Goal: Task Accomplishment & Management: Manage account settings

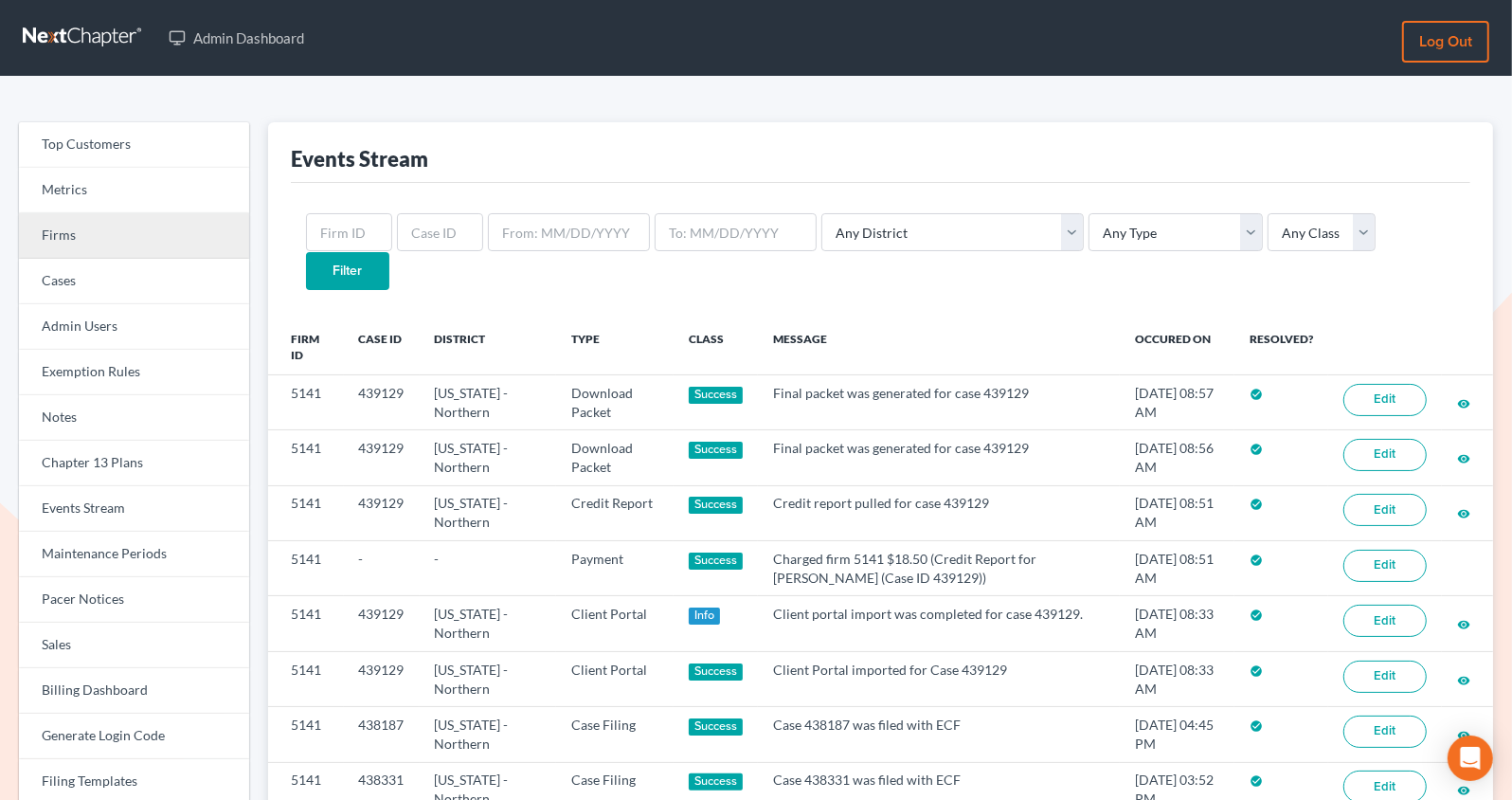
click at [106, 239] on link "Firms" at bounding box center [134, 236] width 230 height 45
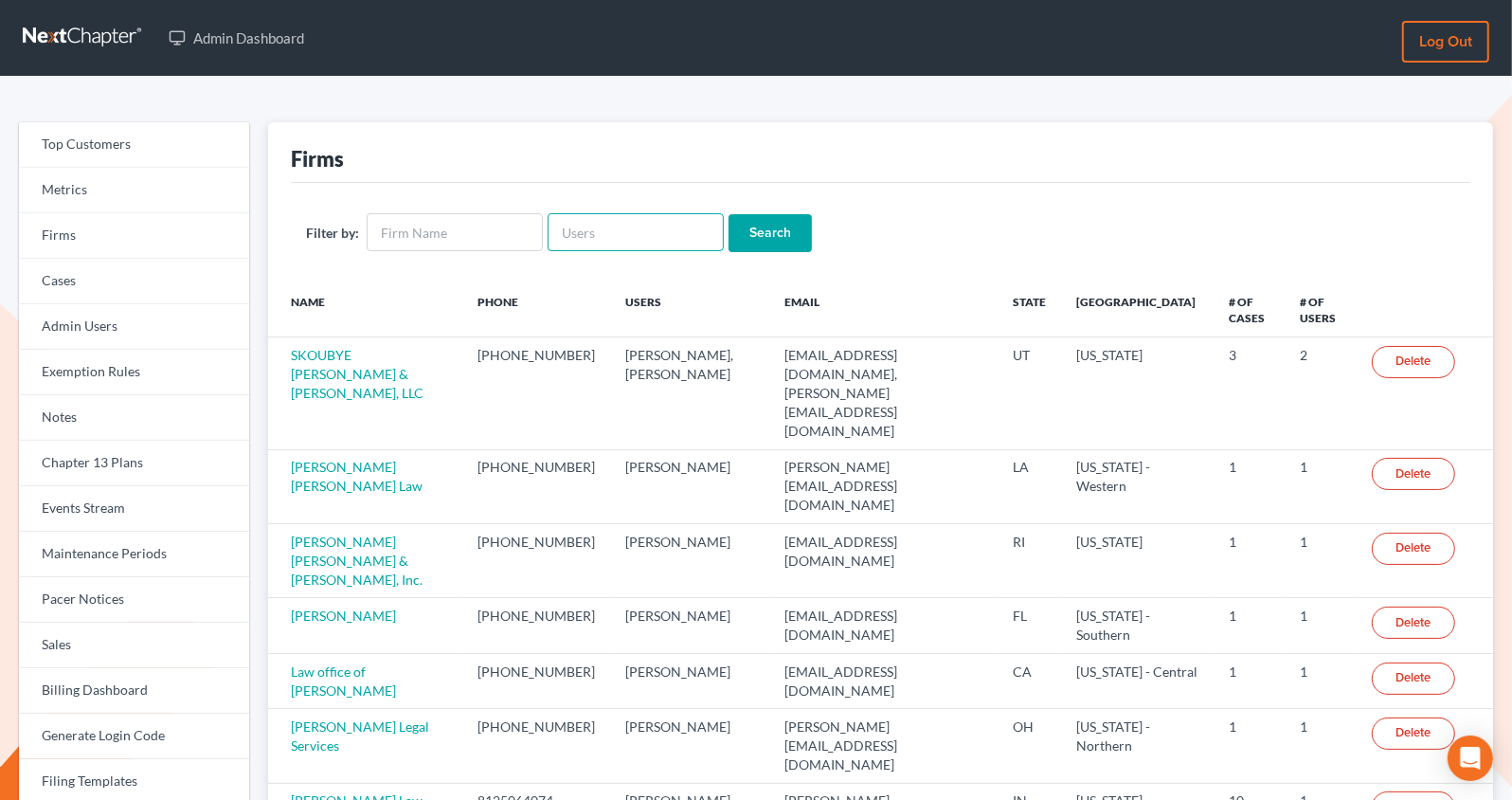
click at [585, 233] on input "text" at bounding box center [636, 232] width 176 height 38
paste input "paralegal@mvnlaw.com"
type input "paralegal@mvnlaw.com"
click at [728, 214] on input "Search" at bounding box center [770, 233] width 83 height 38
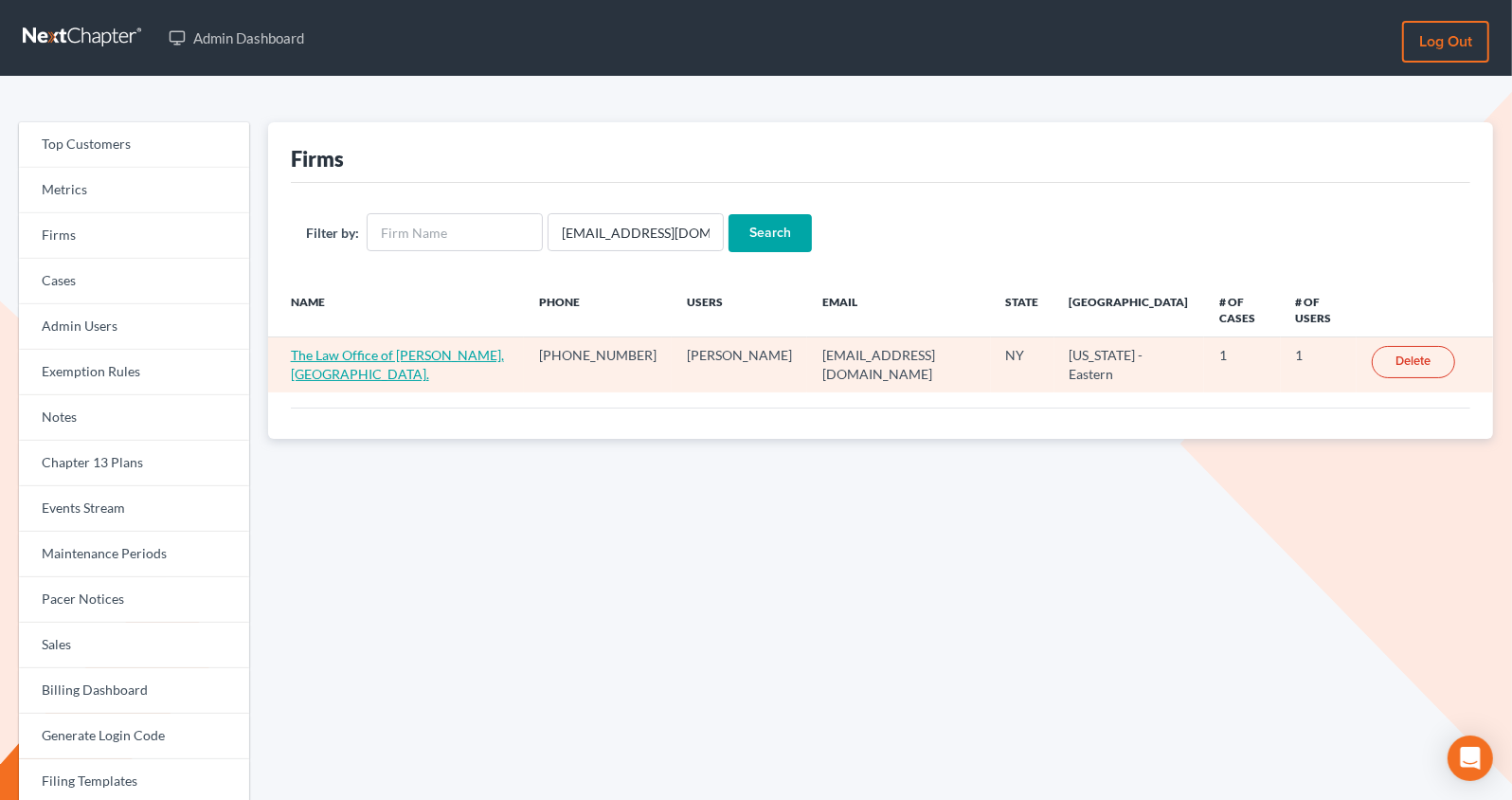
click at [469, 347] on link "The Law Office of Christiaan Van Niekerk, PLLC." at bounding box center [397, 364] width 214 height 35
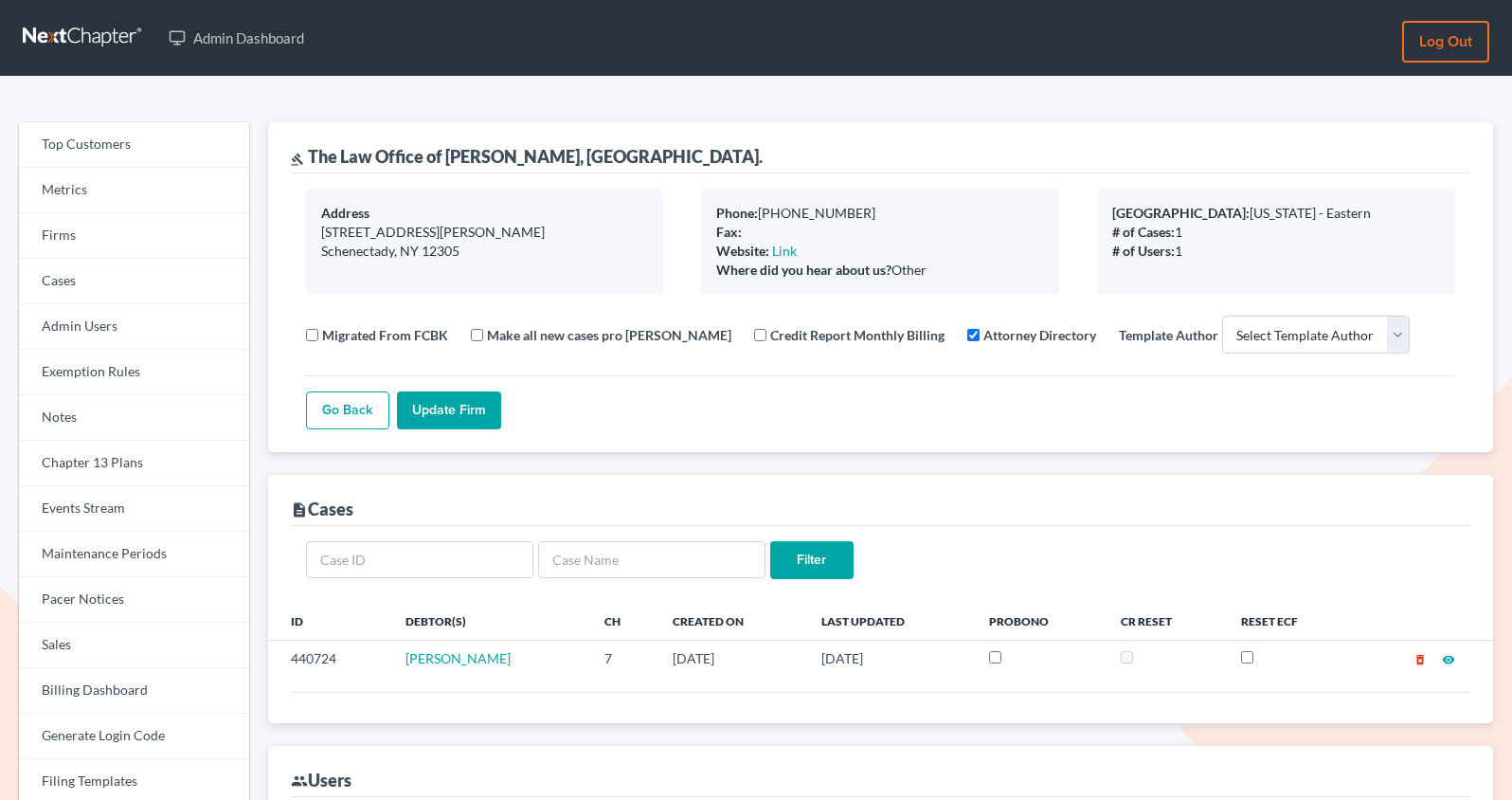
select select
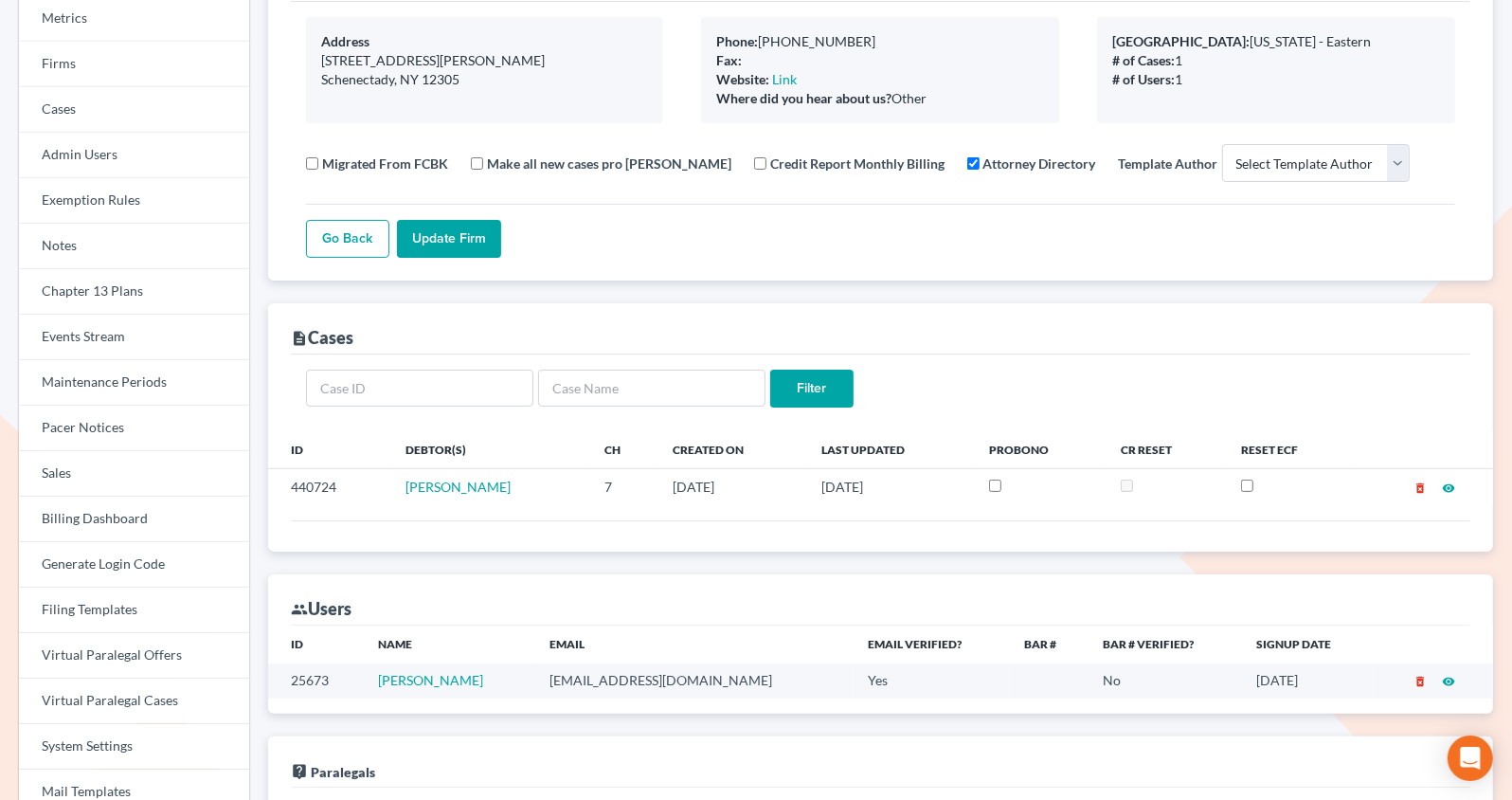
scroll to position [358, 0]
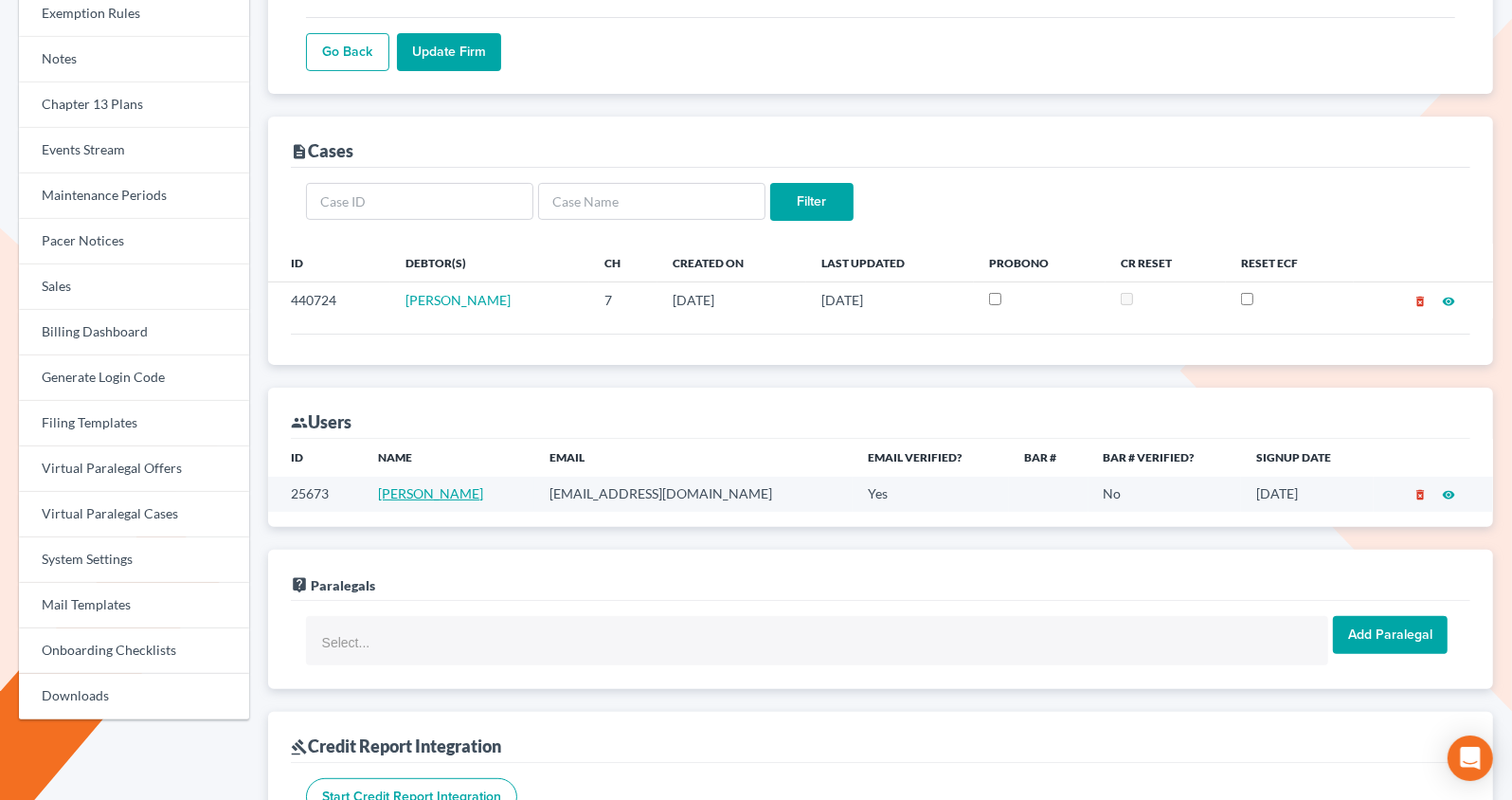
click at [411, 490] on link "Esther Lee" at bounding box center [431, 493] width 105 height 16
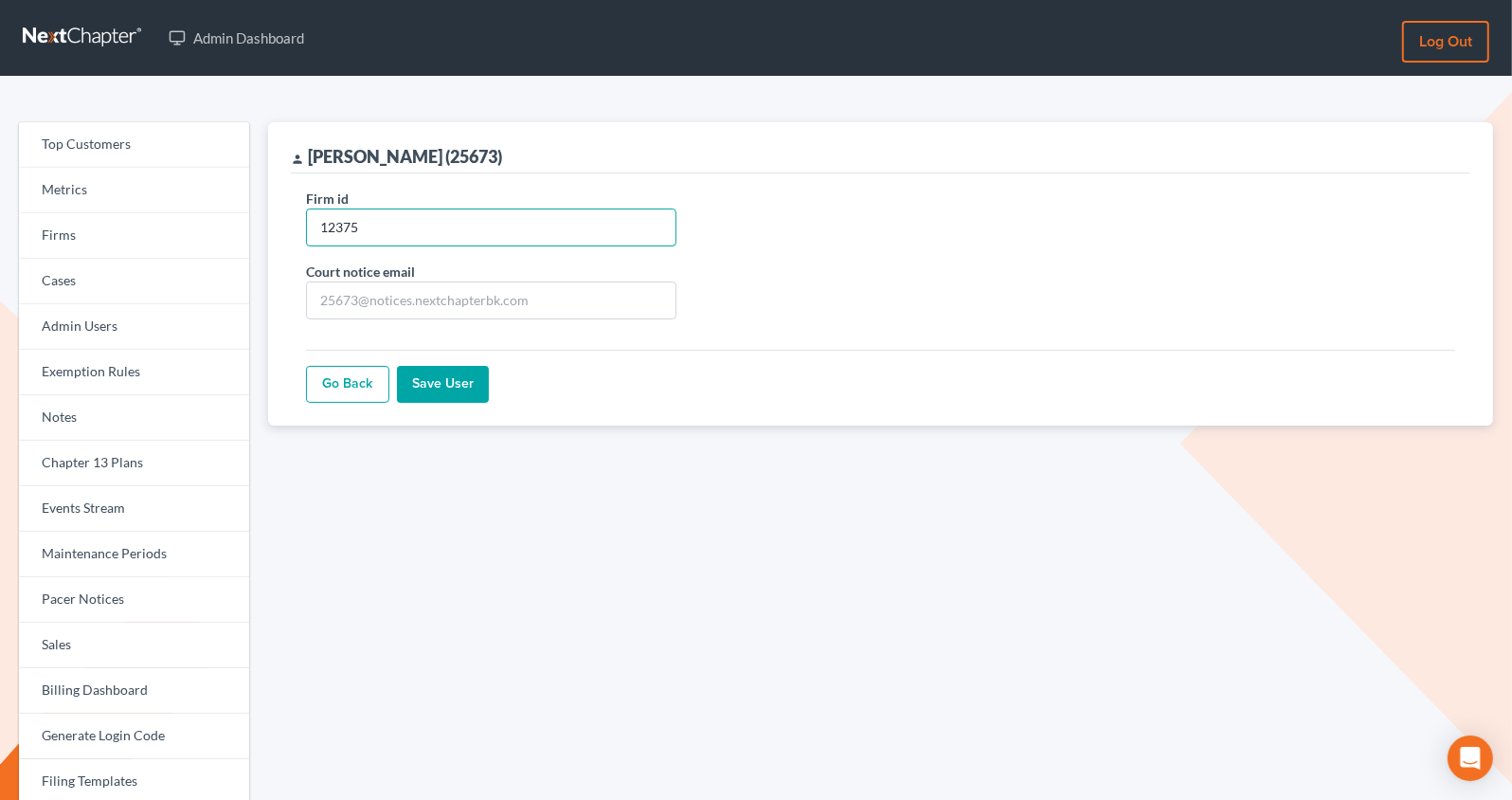
click at [386, 236] on input "12375" at bounding box center [492, 227] width 371 height 38
paste input "5141"
type input "5141"
click at [450, 380] on input "Save User" at bounding box center [442, 385] width 92 height 38
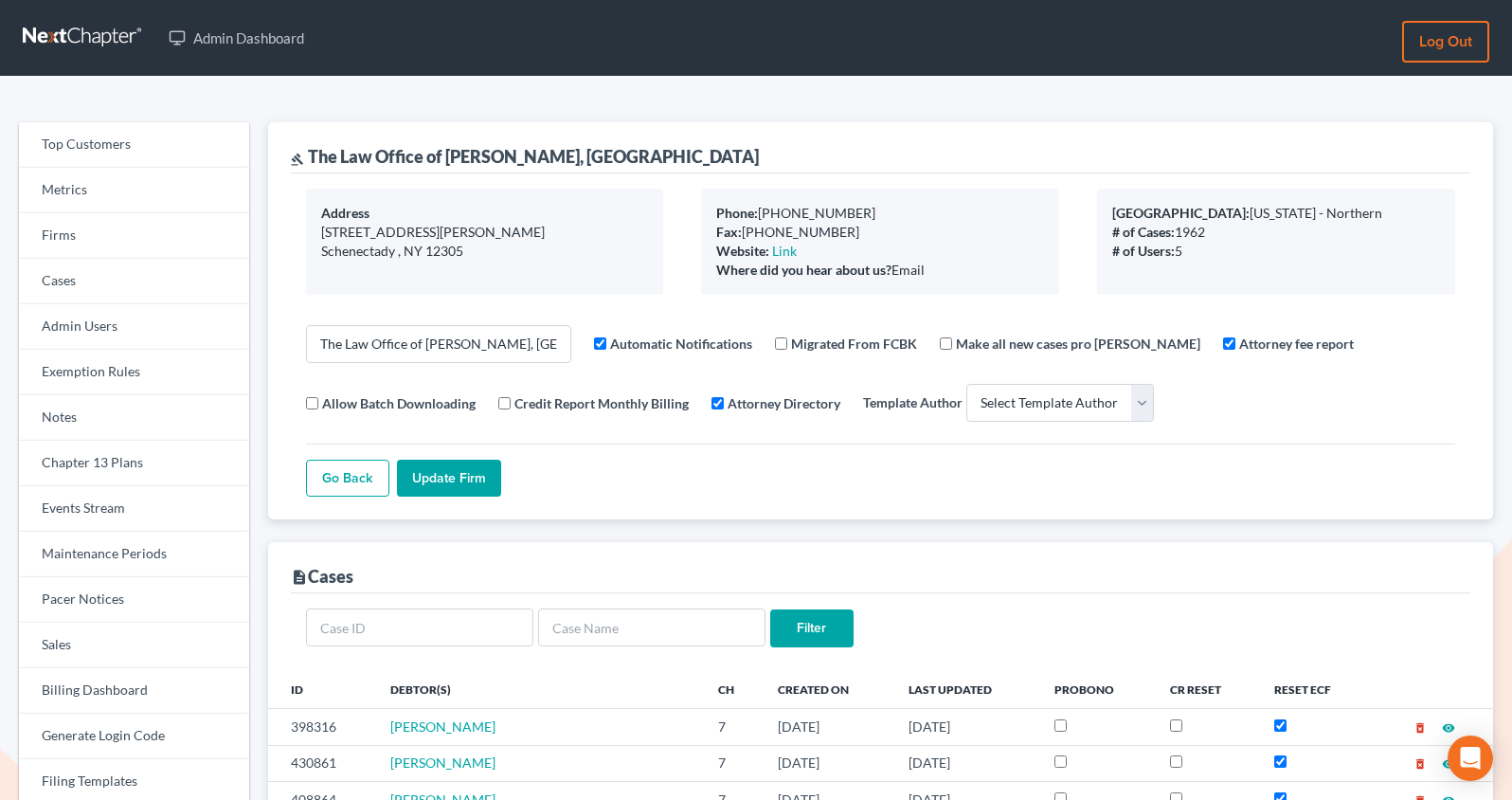
select select
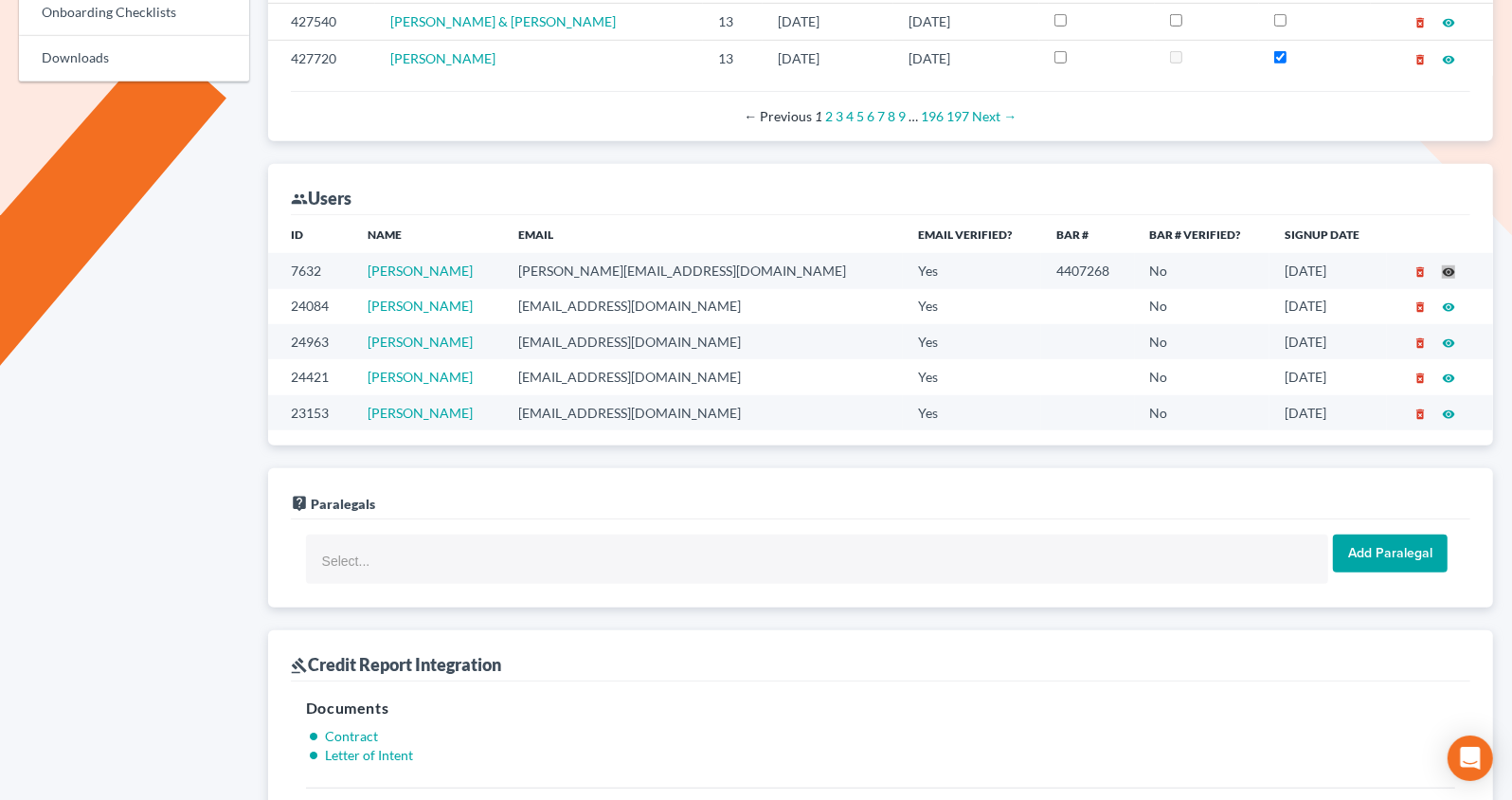
scroll to position [1043, 0]
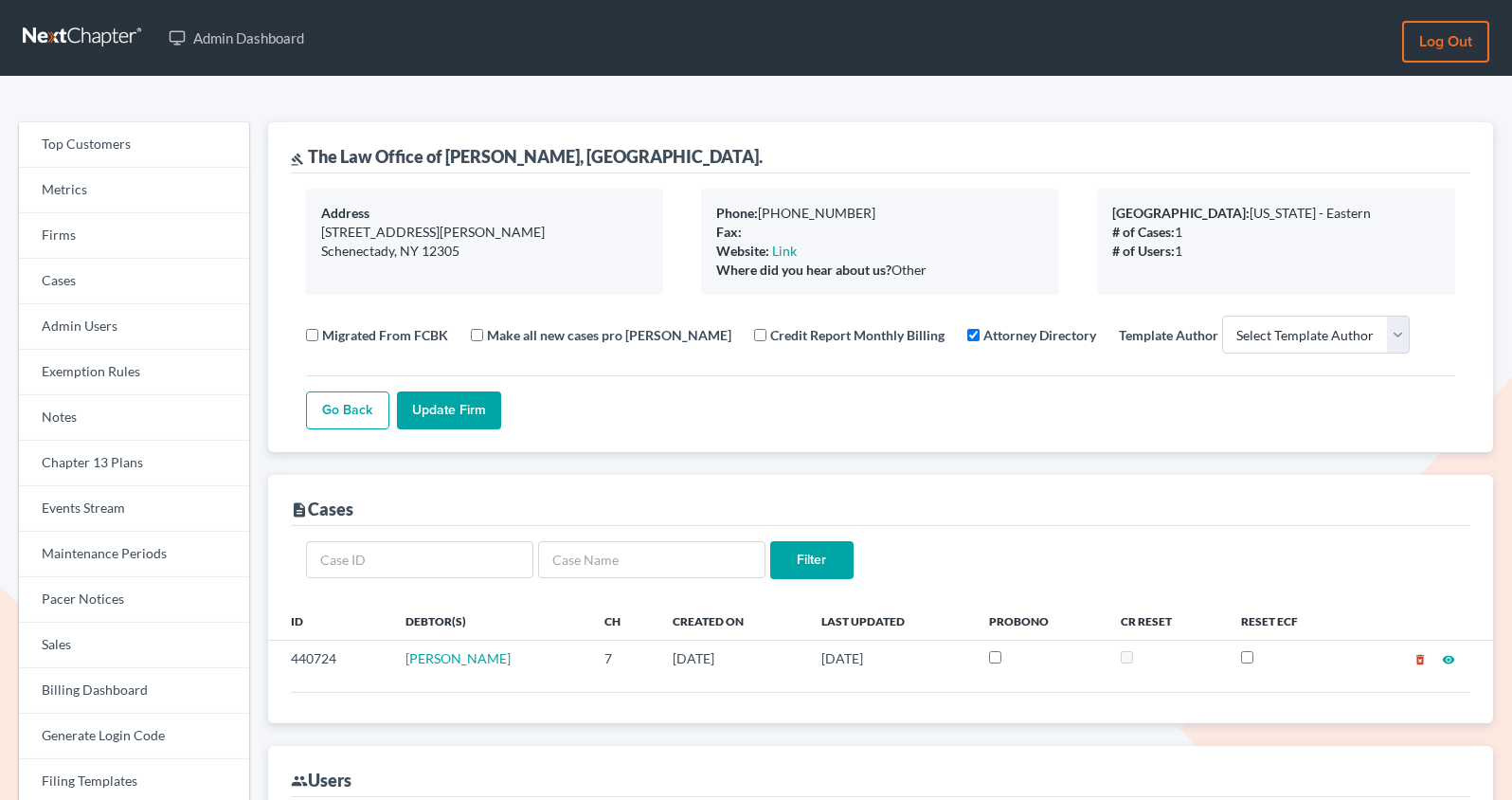
select select
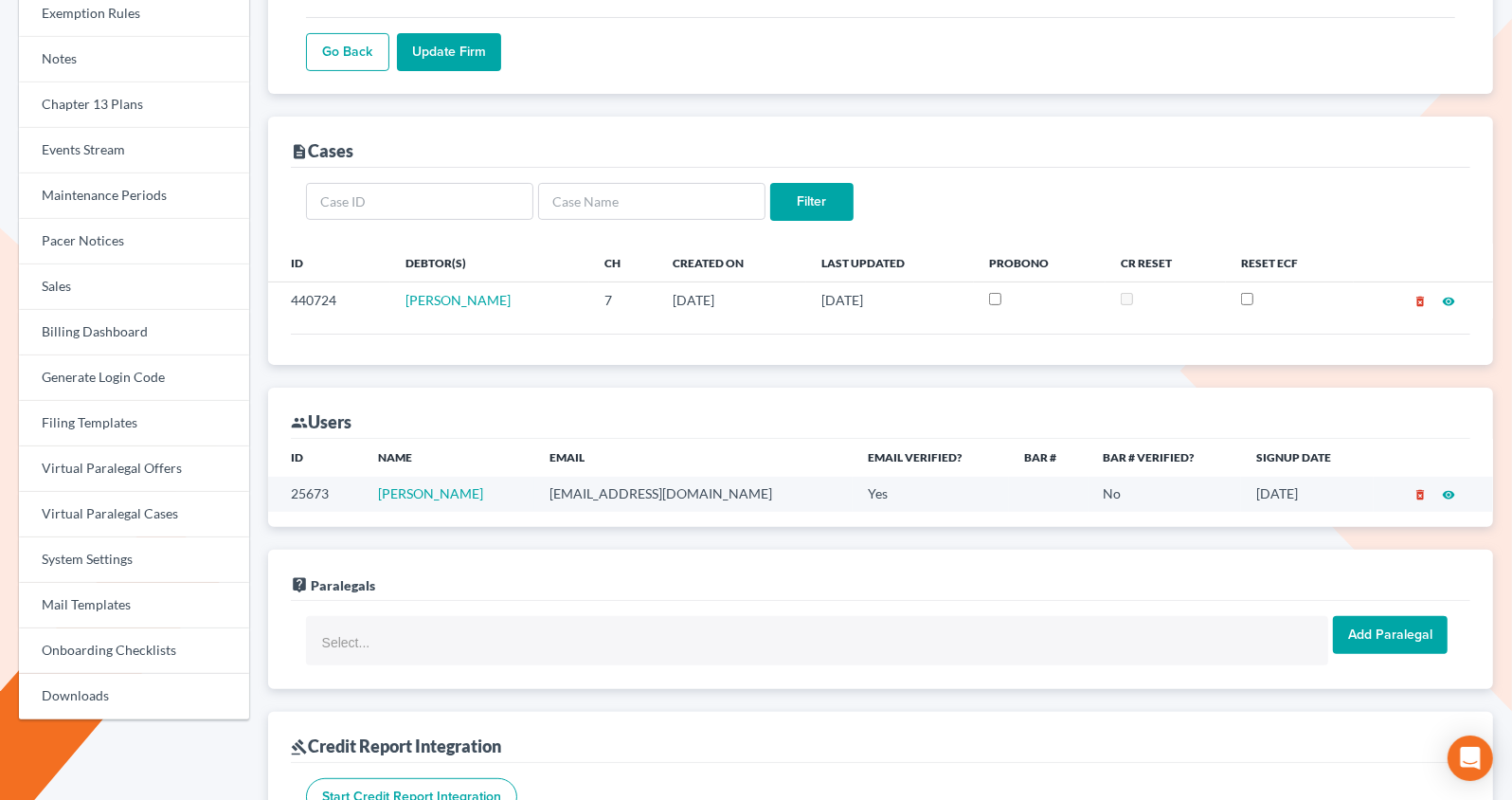
scroll to position [358, 0]
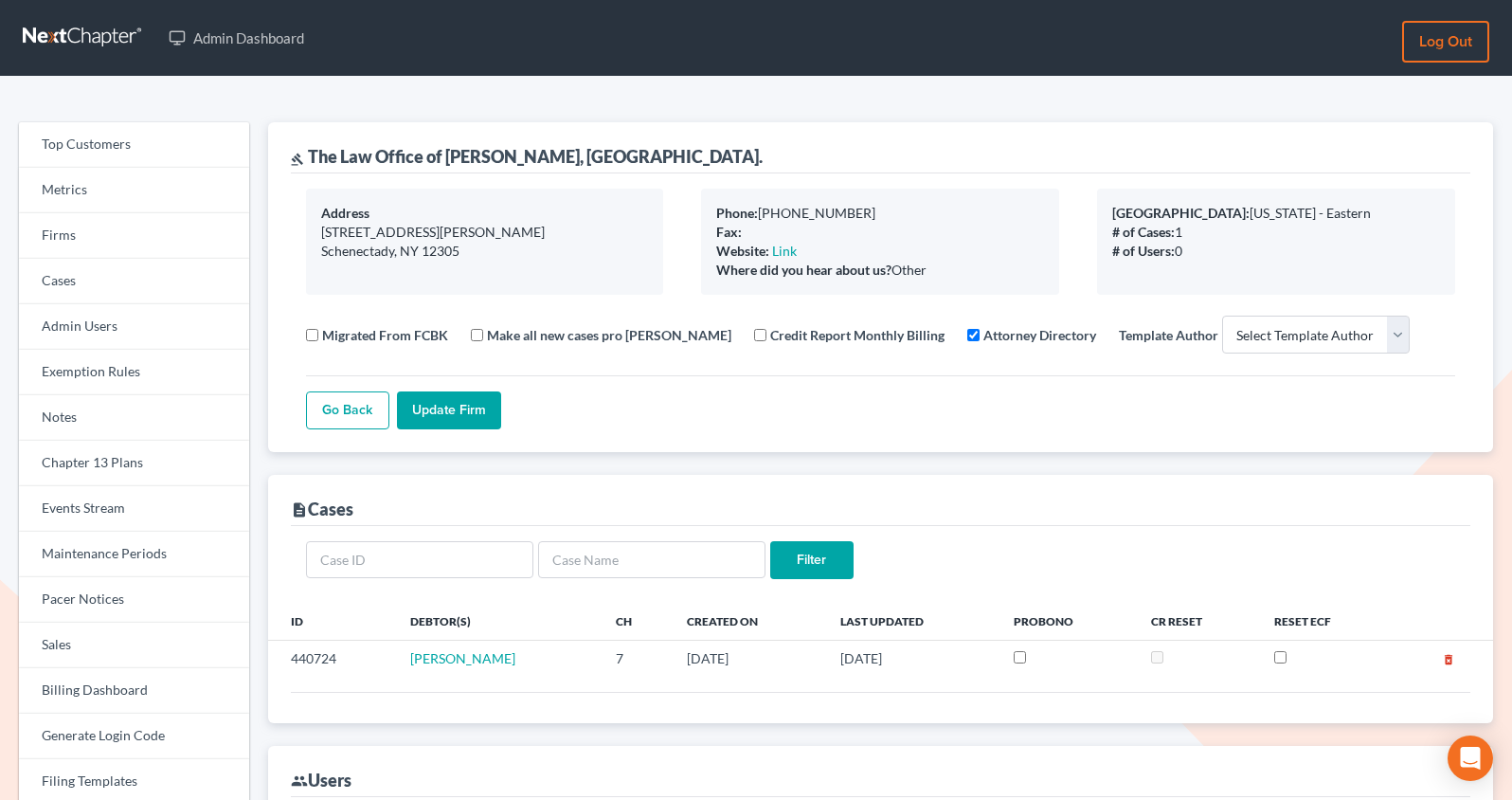
select select
click at [586, 157] on div "gavel The Law Office of [PERSON_NAME], PLLC." at bounding box center [527, 157] width 471 height 23
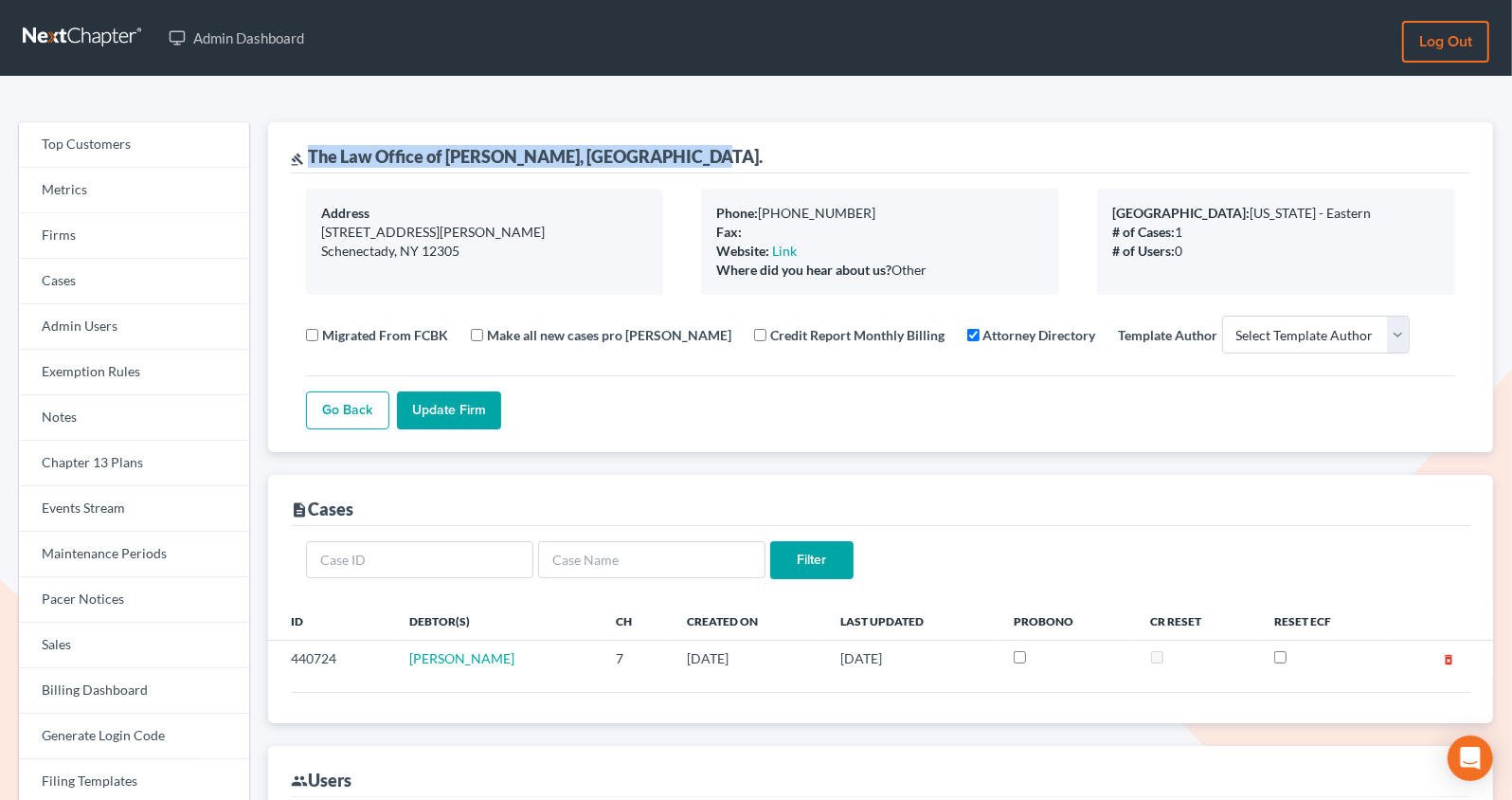
drag, startPoint x: 686, startPoint y: 152, endPoint x: 309, endPoint y: 155, distance: 377.0
click at [309, 155] on div "gavel The Law Office of Christiaan Van Niekerk, PLLC." at bounding box center [880, 148] width 1180 height 51
copy div "The Law Office of Christiaan Van Niekerk, PLLC."
click at [132, 235] on link "Firms" at bounding box center [134, 236] width 230 height 45
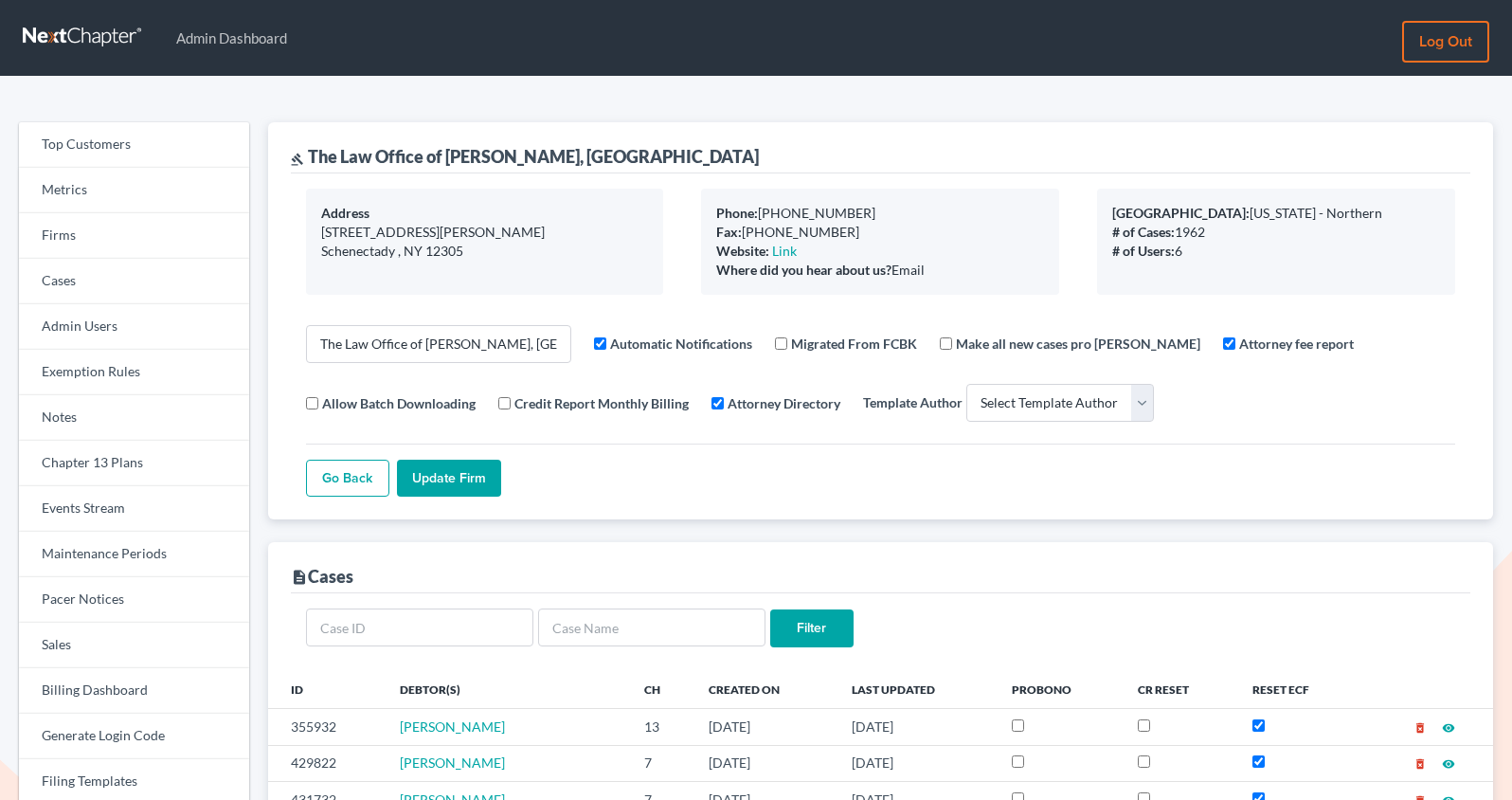
select select
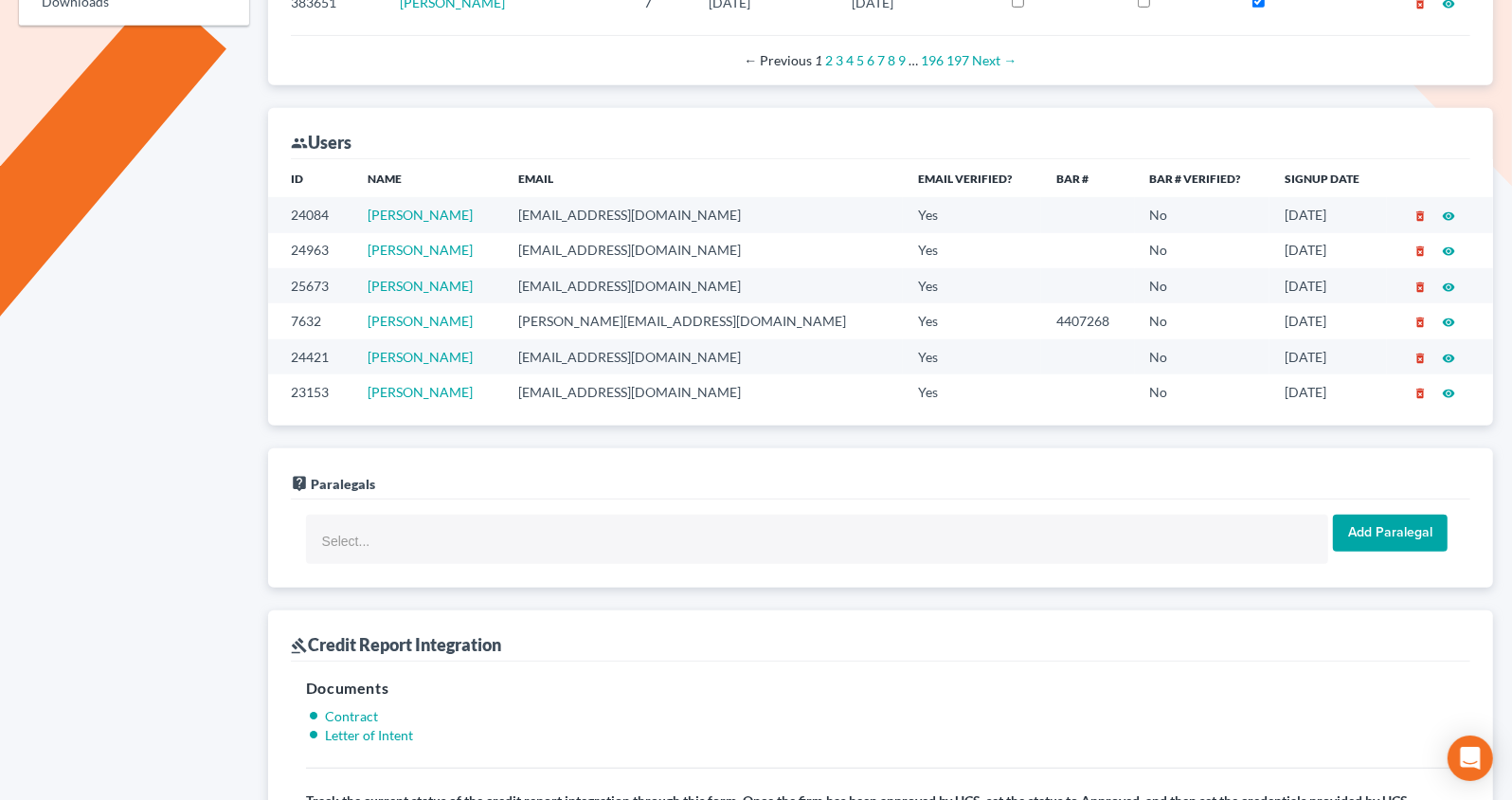
scroll to position [1043, 0]
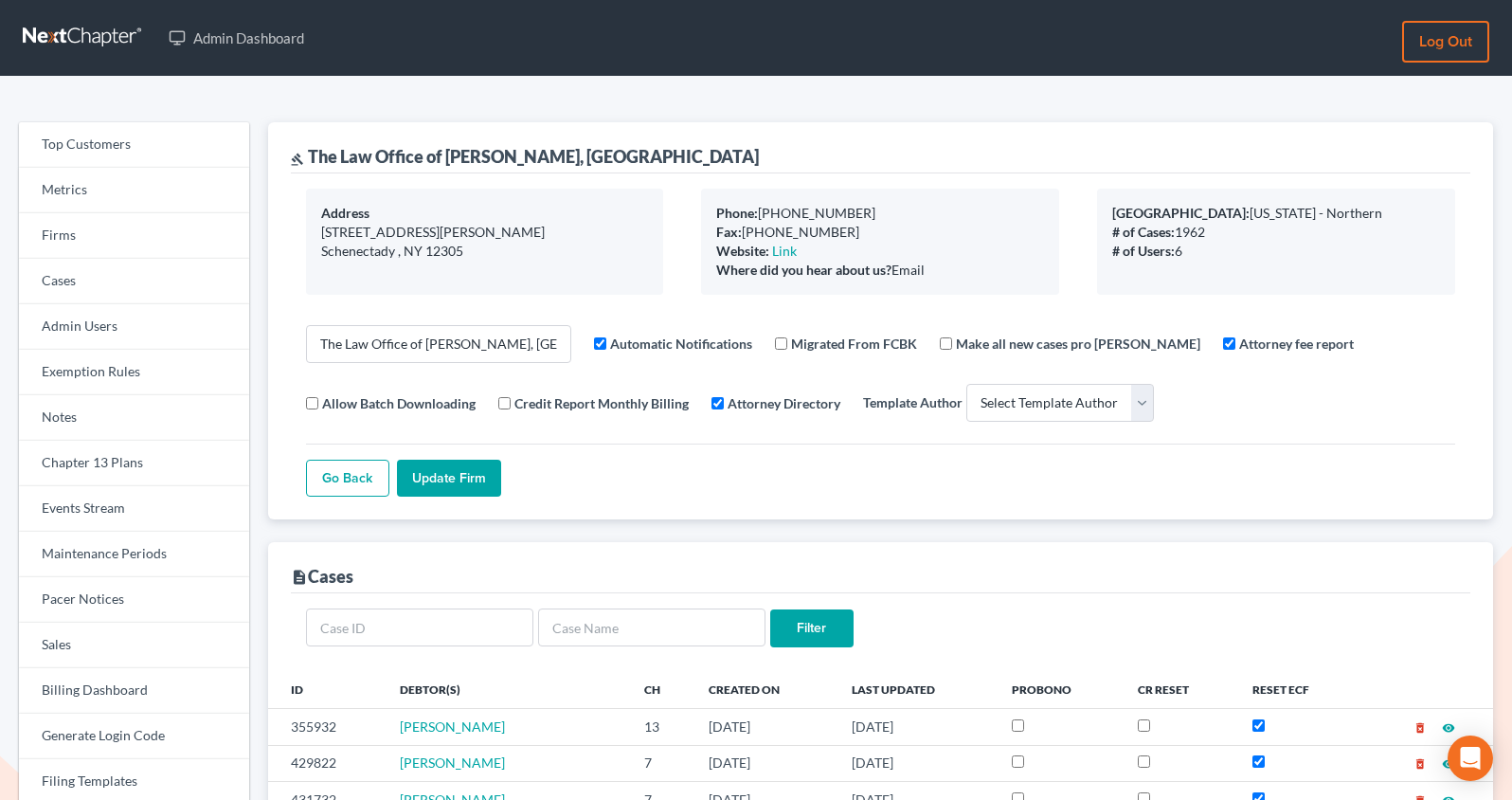
select select
click at [449, 154] on div "gavel The Law Office of Christiaan Van Niekerk, PLLC" at bounding box center [525, 157] width 469 height 23
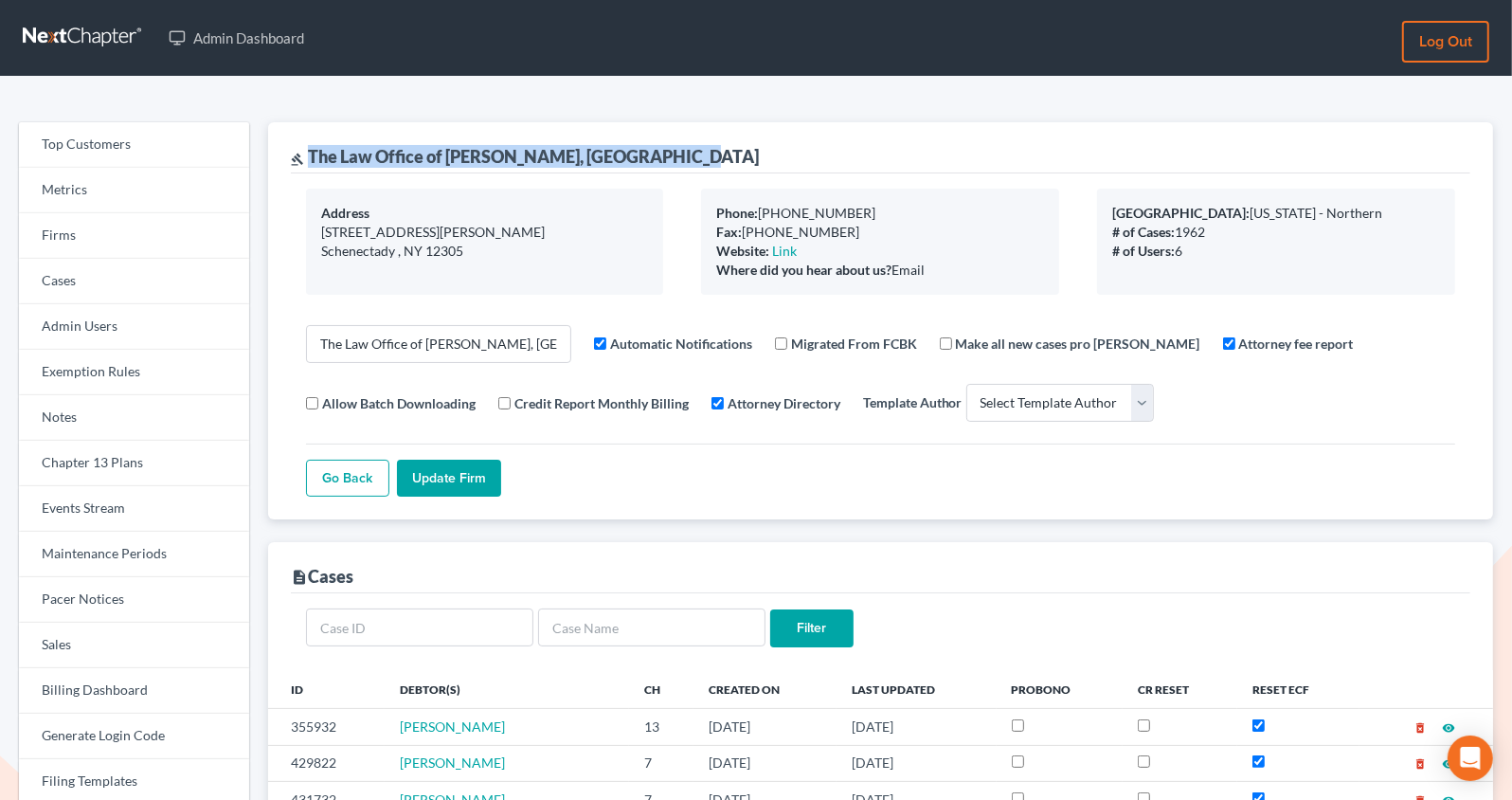
drag, startPoint x: 684, startPoint y: 158, endPoint x: 310, endPoint y: 158, distance: 374.0
click at [310, 158] on div "gavel The Law Office of Christiaan Van Niekerk, PLLC" at bounding box center [880, 148] width 1180 height 51
copy div "The Law Office of Christiaan Van Niekerk, PLLC"
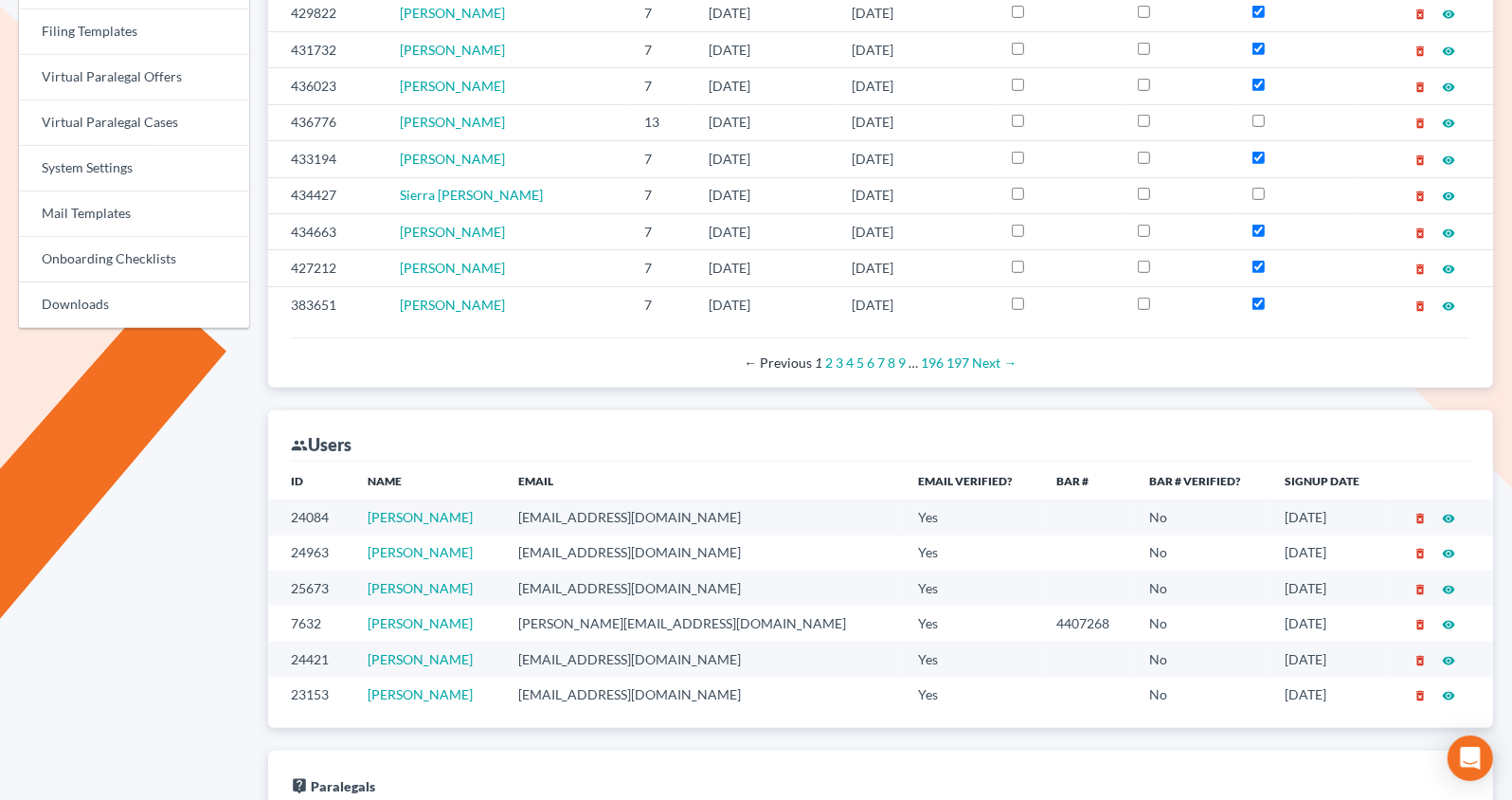
scroll to position [756, 0]
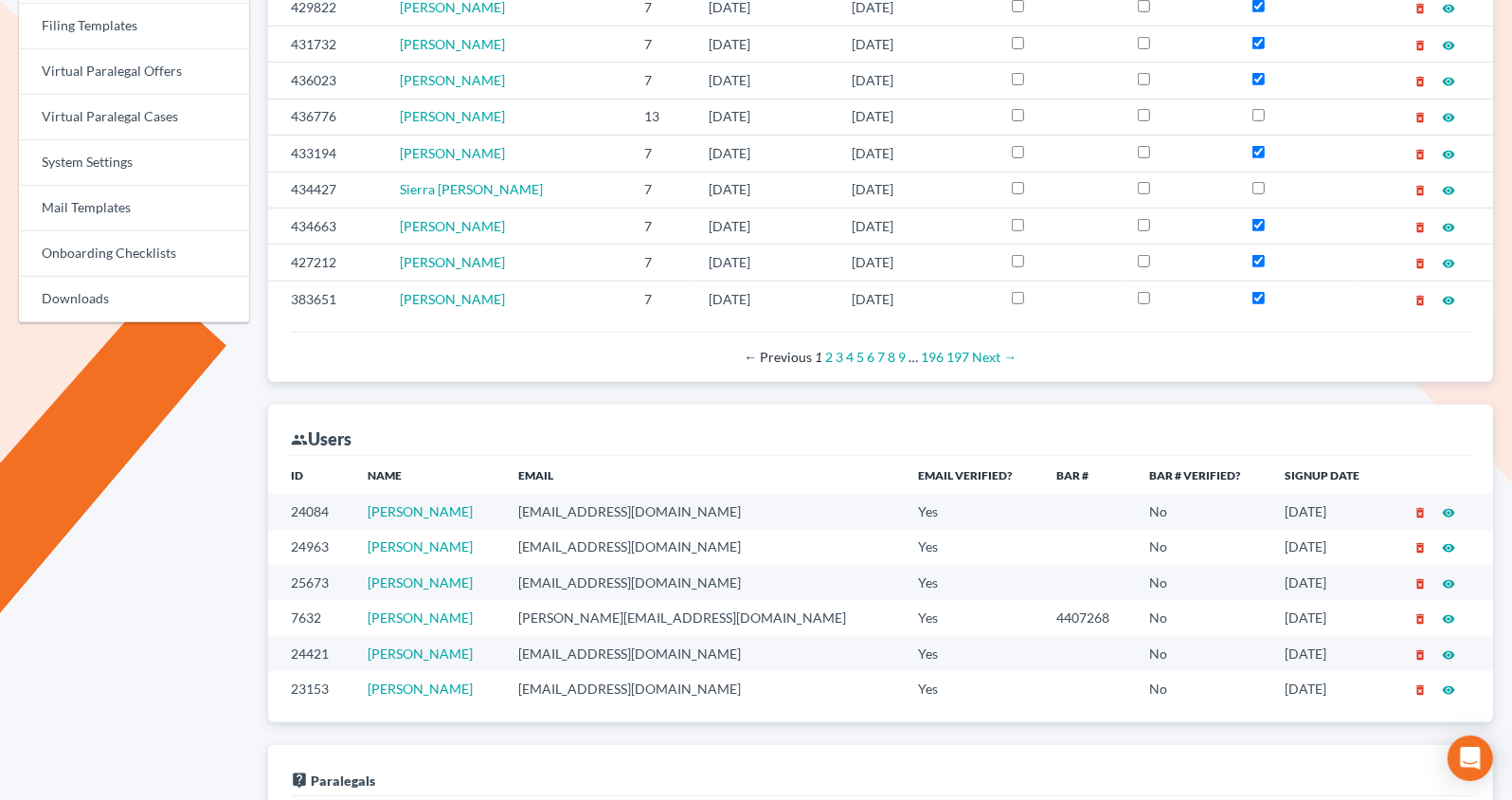
click at [637, 578] on td "[EMAIL_ADDRESS][DOMAIN_NAME]" at bounding box center [703, 583] width 400 height 35
copy td "[EMAIL_ADDRESS][DOMAIN_NAME]"
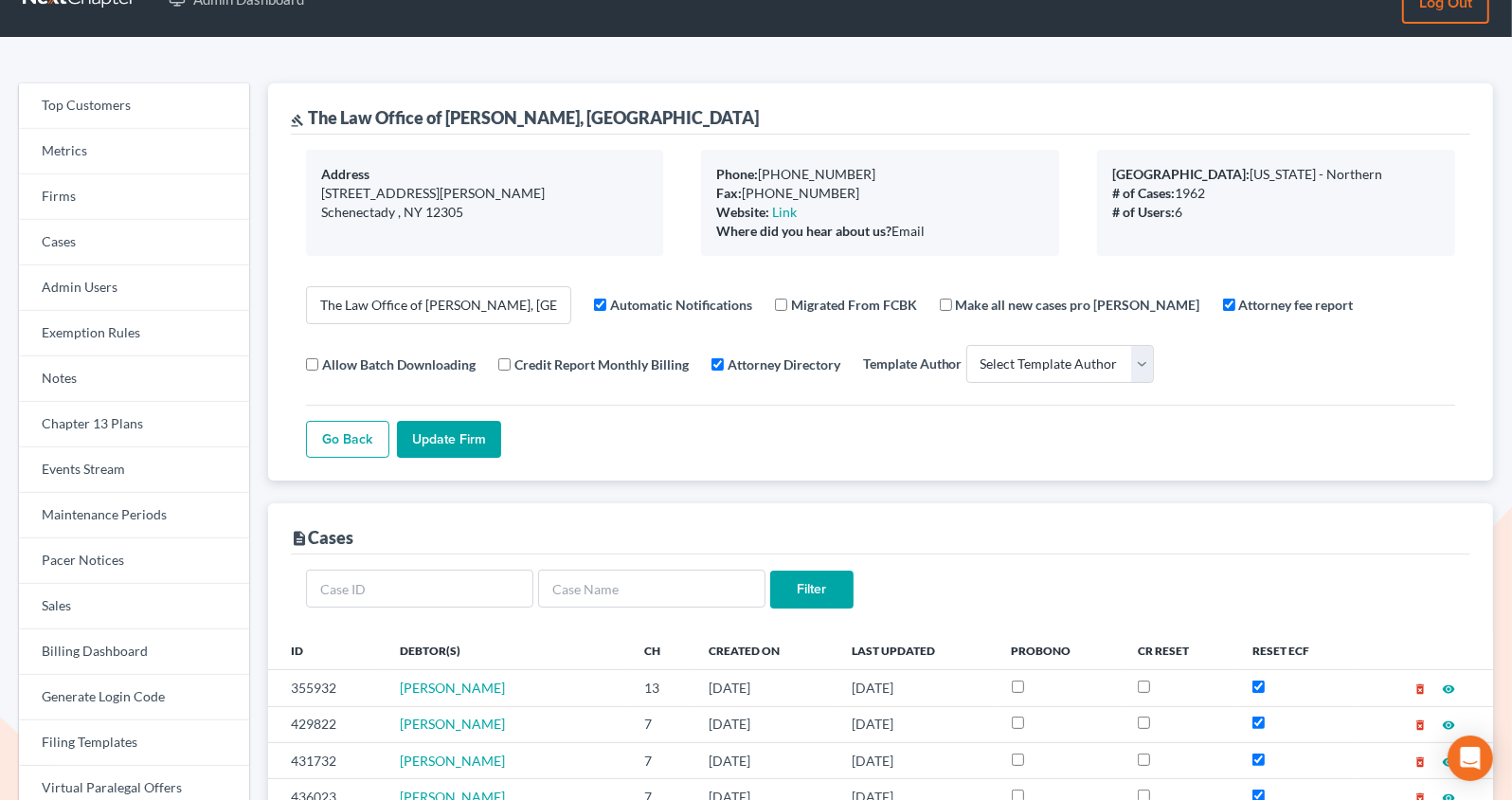
scroll to position [0, 0]
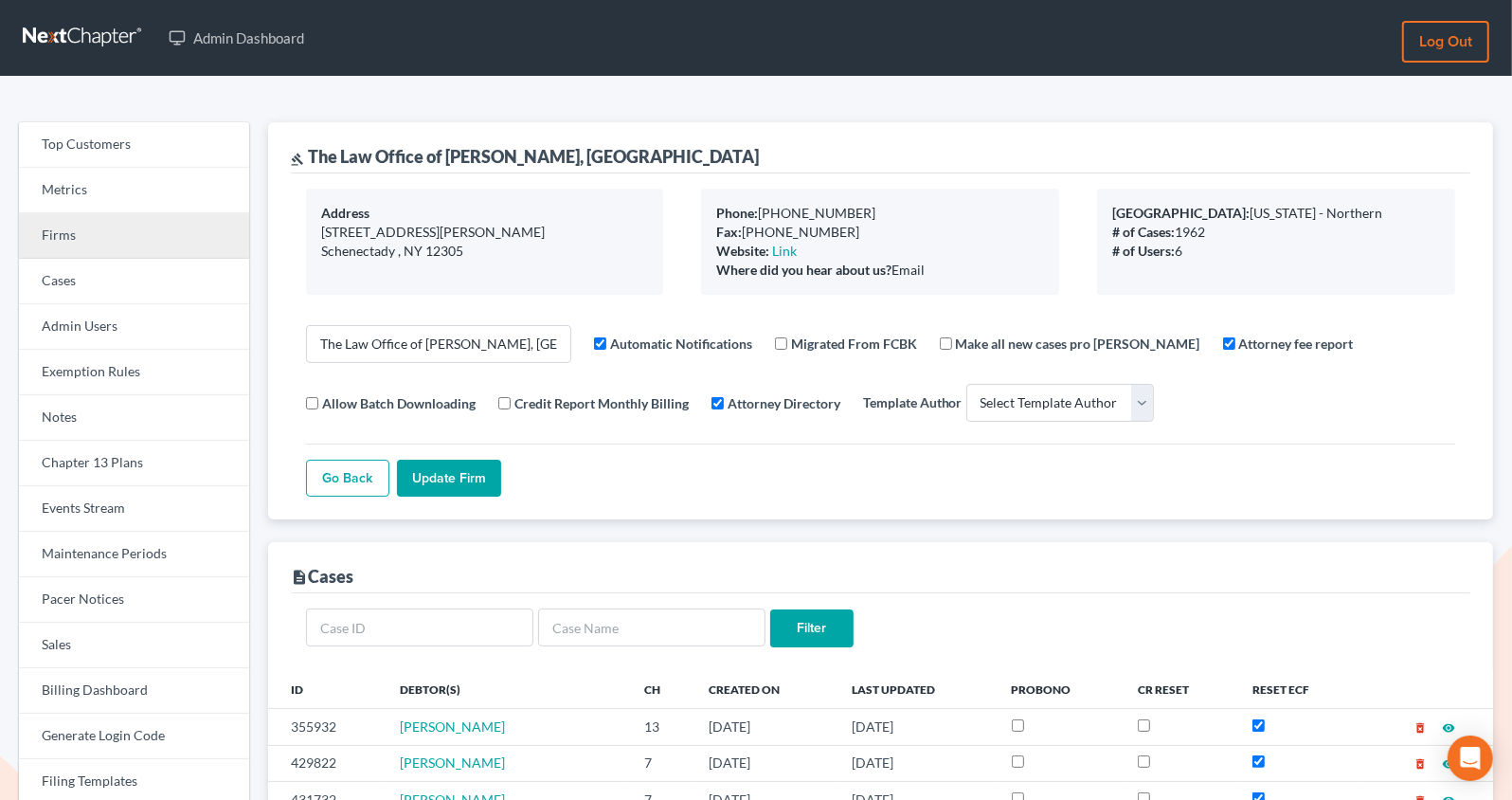
click at [97, 248] on link "Firms" at bounding box center [134, 236] width 230 height 45
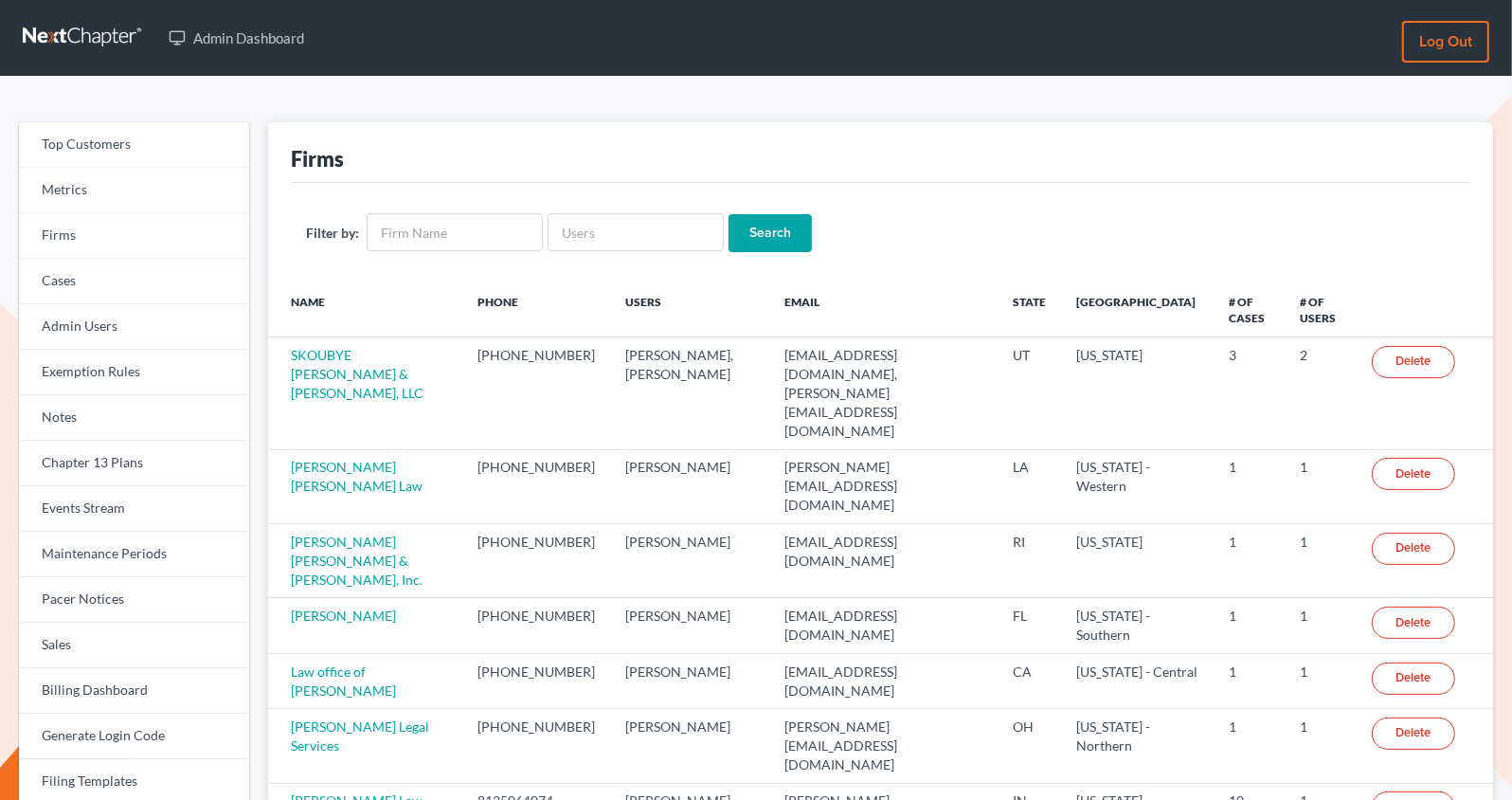
click at [420, 233] on input "text" at bounding box center [455, 232] width 176 height 38
type input "The Law Office of [PERSON_NAME], [GEOGRAPHIC_DATA]."
click at [728, 214] on input "Search" at bounding box center [770, 233] width 83 height 38
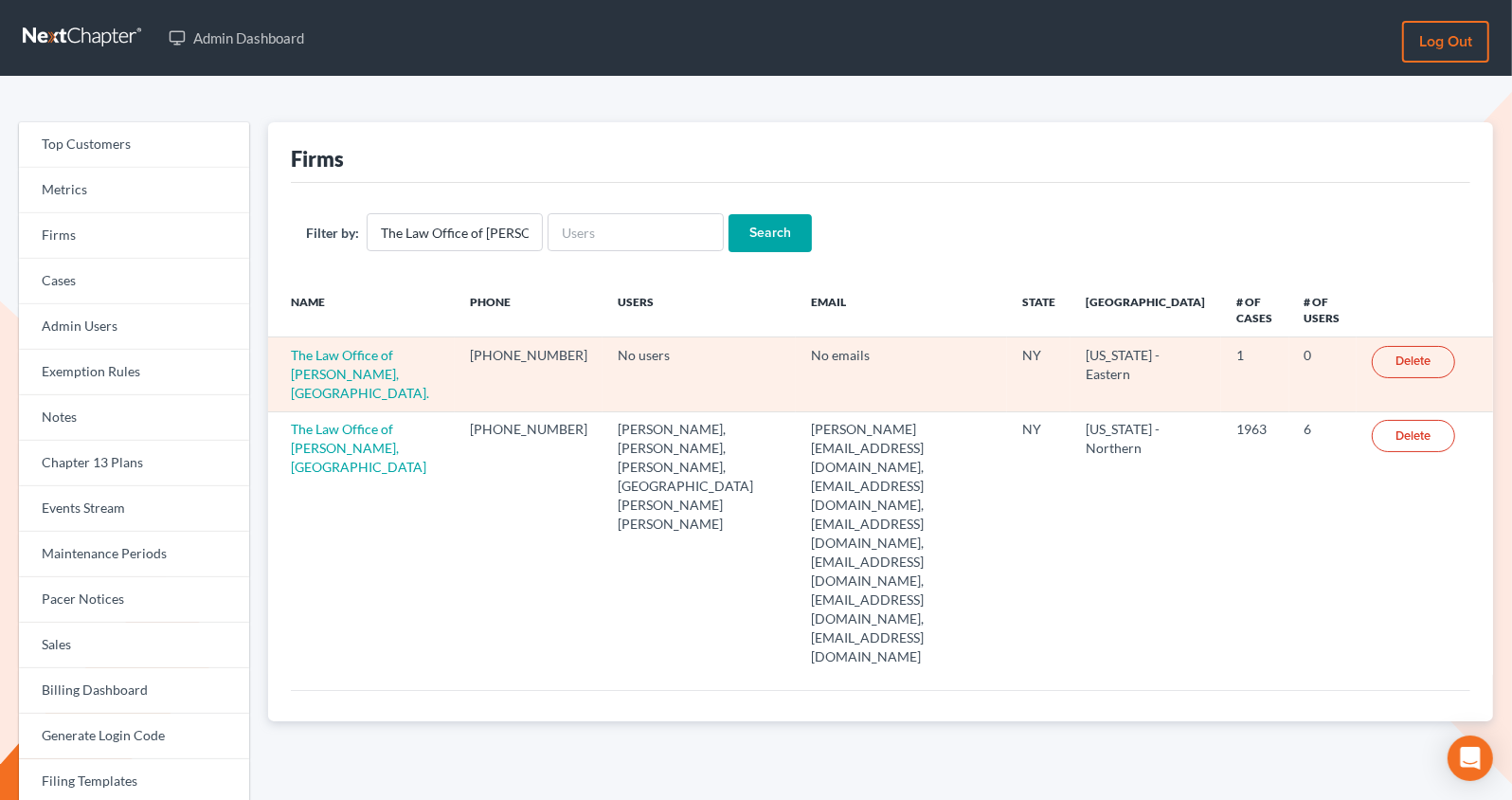
click at [1411, 358] on link "Delete" at bounding box center [1413, 361] width 83 height 32
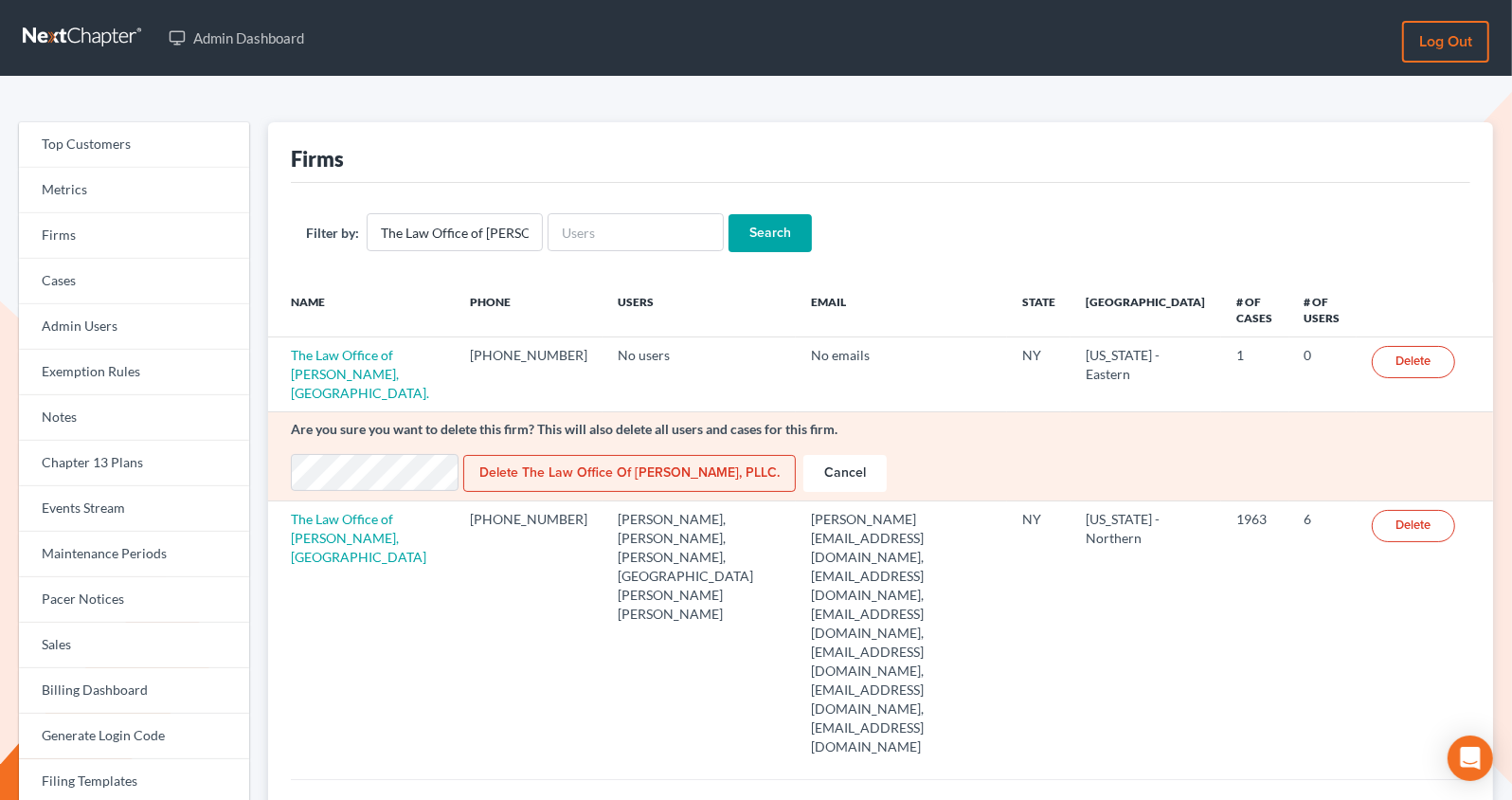
click at [585, 466] on input "Delete The Law Office of Christiaan Van Niekerk, PLLC." at bounding box center [630, 473] width 332 height 38
type input "Deleting..."
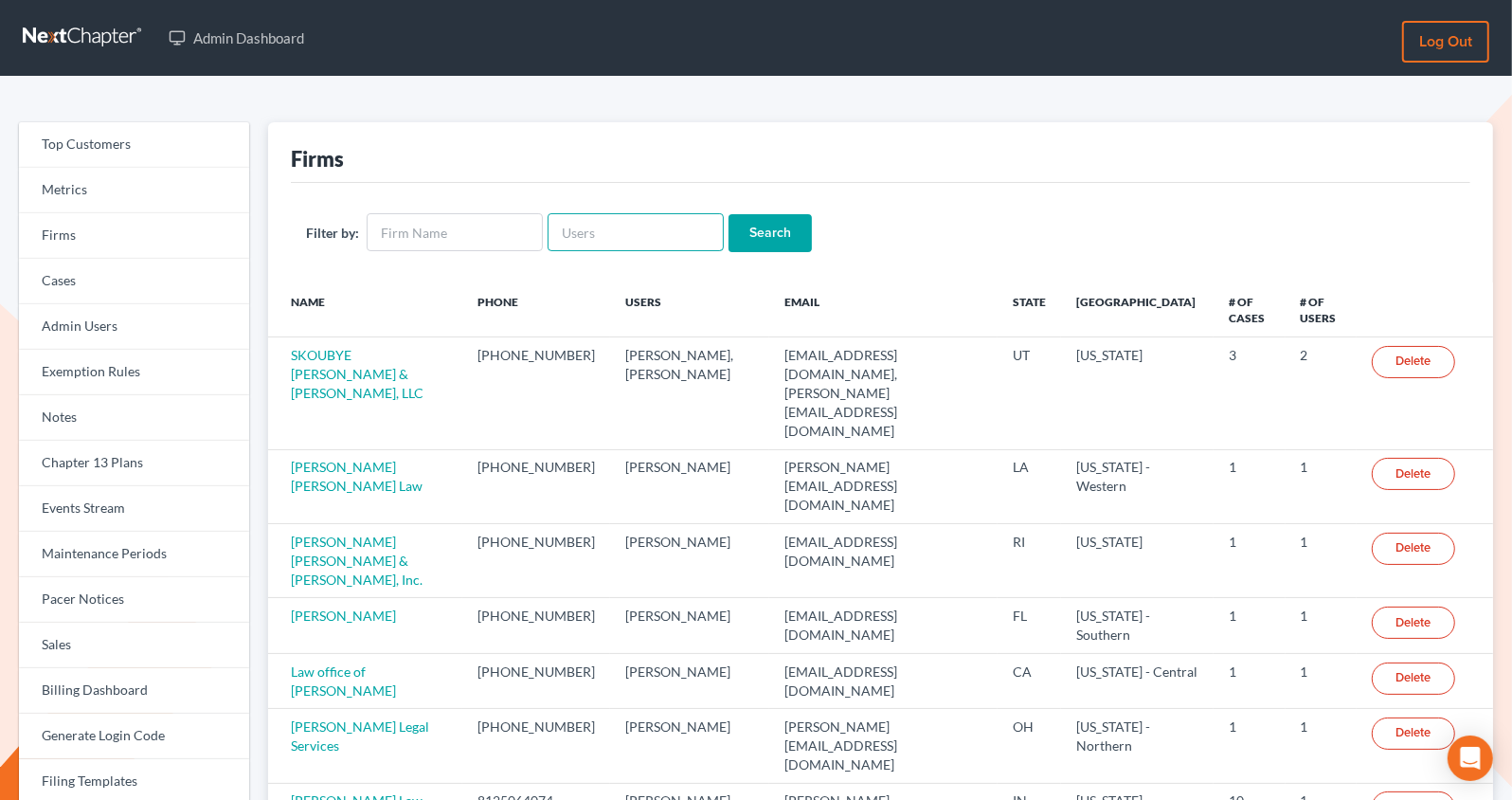
click at [592, 222] on input "text" at bounding box center [636, 232] width 176 height 38
paste input "4735"
type input "4735"
click at [86, 517] on link "Events Stream" at bounding box center [134, 508] width 230 height 45
click at [644, 246] on input "text" at bounding box center [636, 232] width 176 height 38
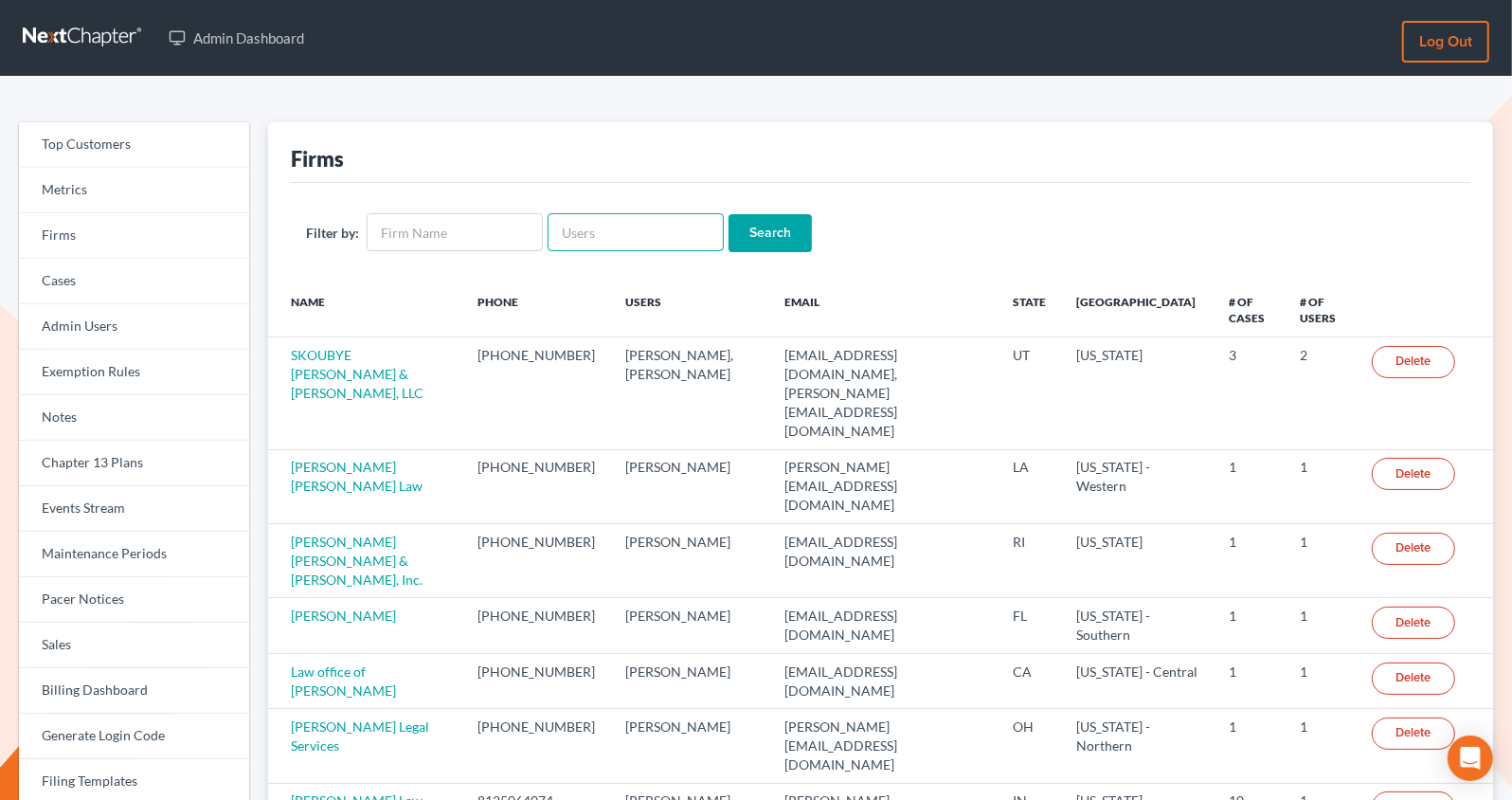
paste input "paralegal@mvnlaw.com"
type input "paralegal@mvnlaw.com"
click at [728, 214] on input "Search" at bounding box center [770, 233] width 83 height 38
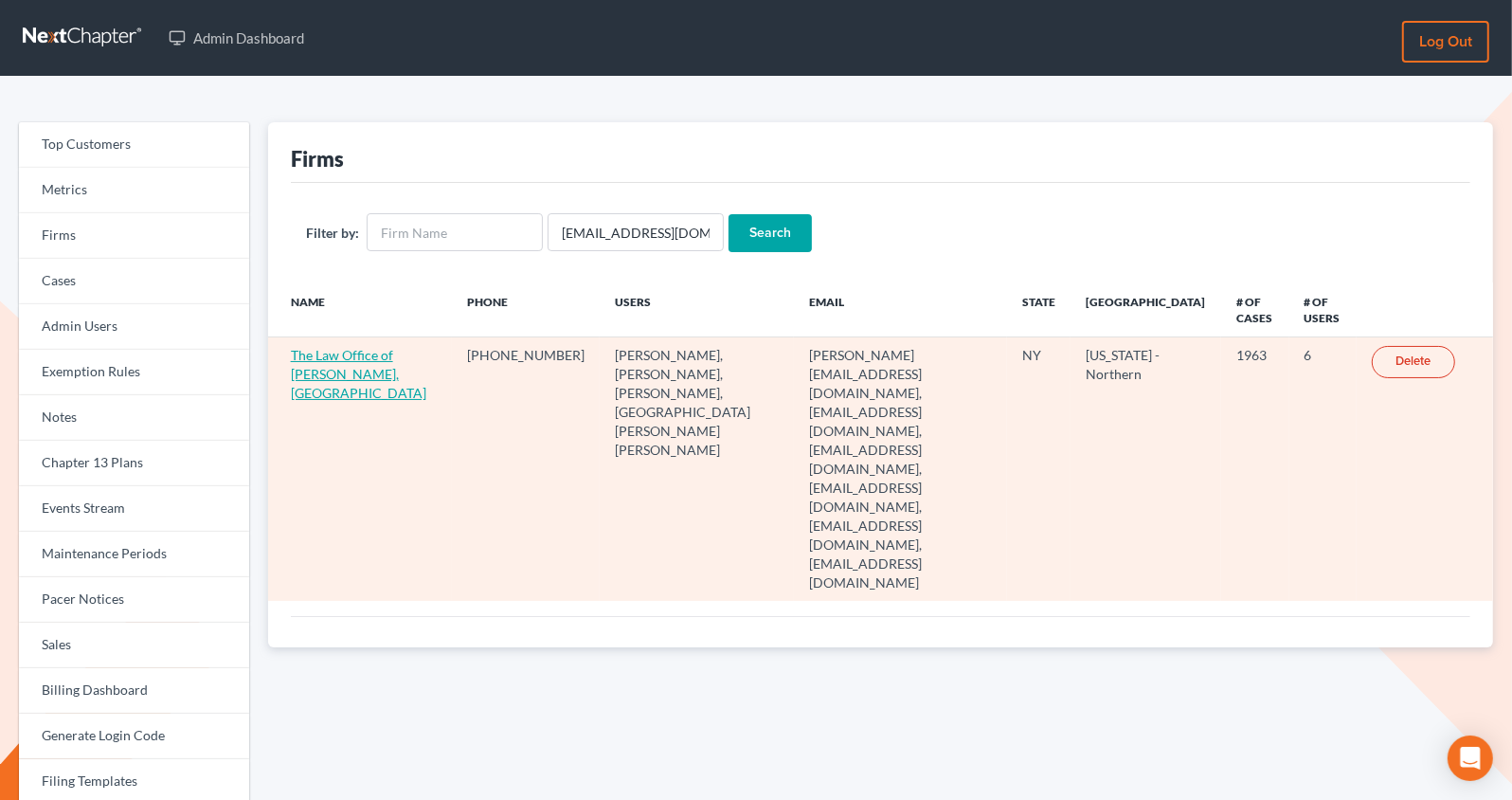
click at [317, 371] on link "The Law Office of Christiaan Van Niekerk, PLLC" at bounding box center [358, 374] width 135 height 54
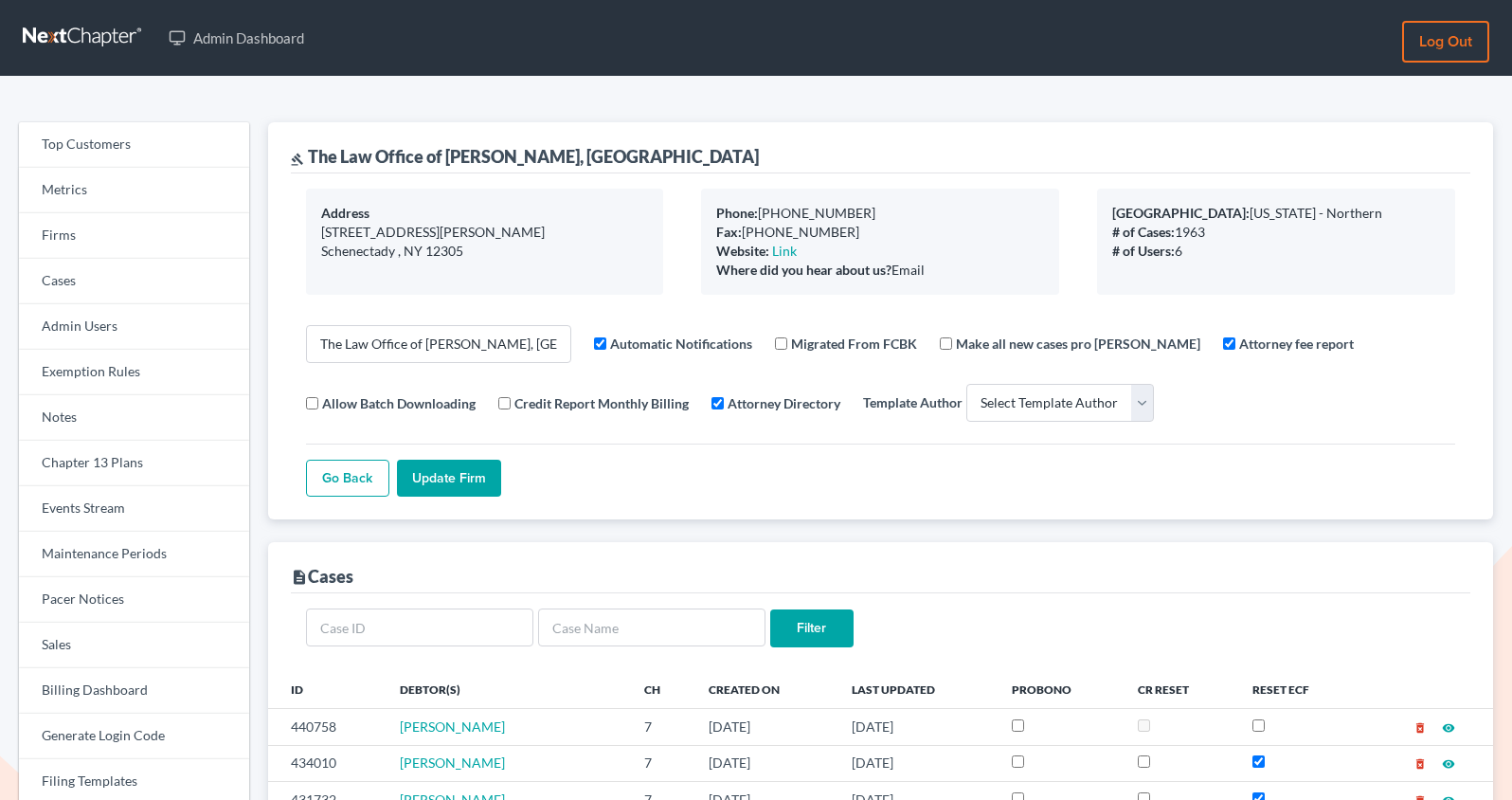
select select
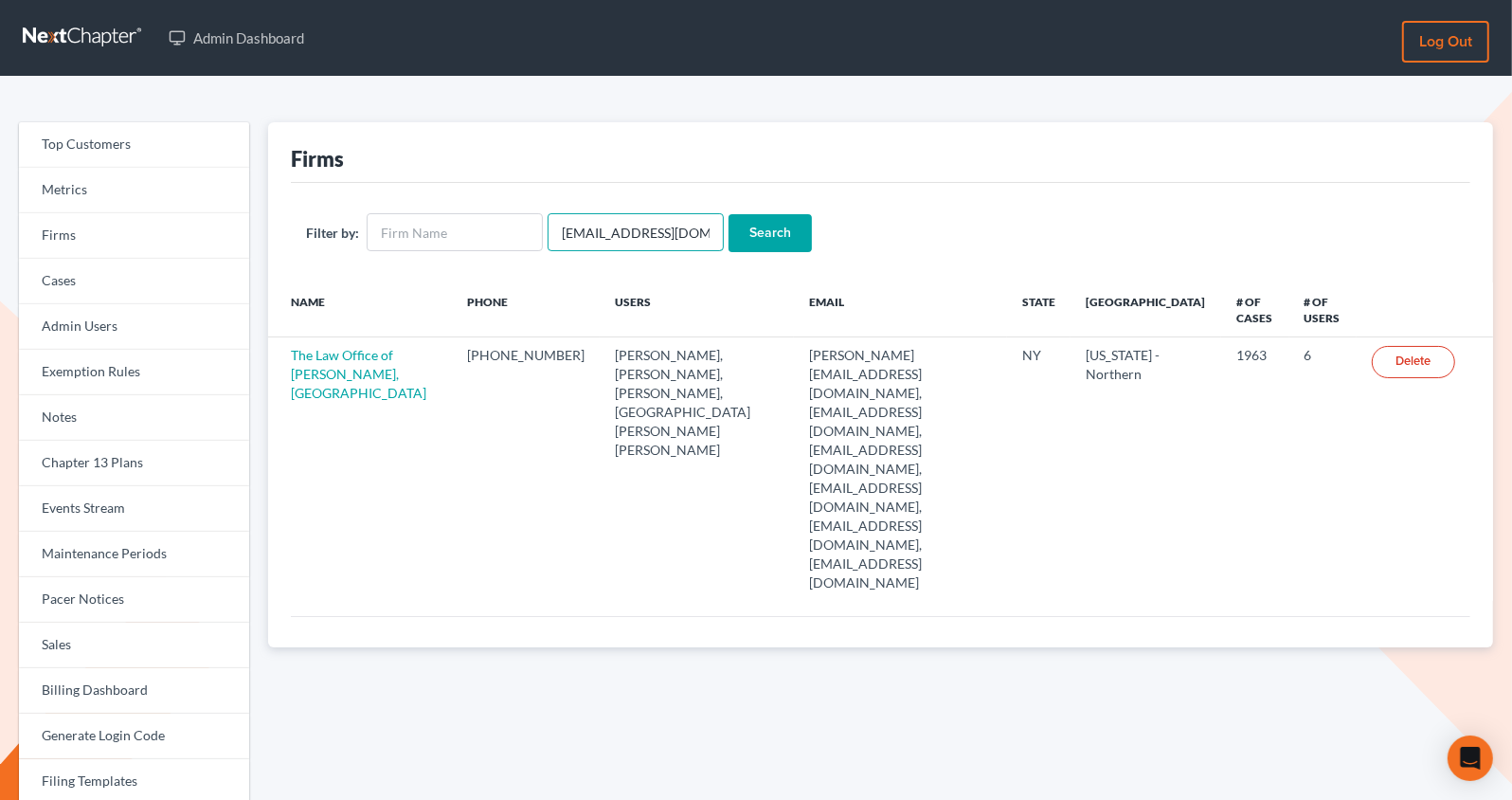
click at [628, 230] on input "[EMAIL_ADDRESS][DOMAIN_NAME]" at bounding box center [636, 232] width 176 height 38
click at [617, 224] on input "paralegal@mvnlaw.com" at bounding box center [636, 232] width 176 height 38
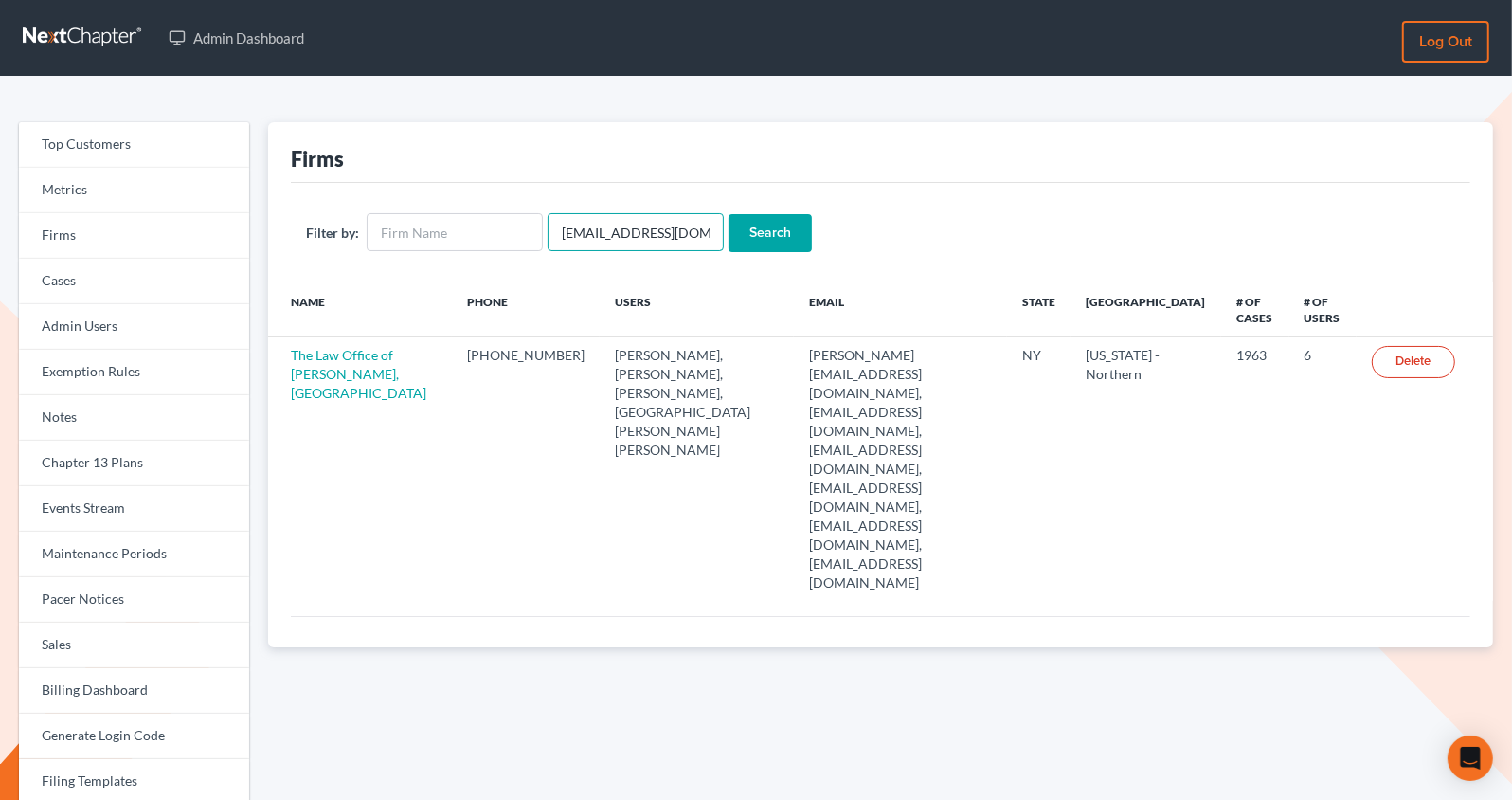
click at [617, 224] on input "paralegal@mvnlaw.com" at bounding box center [636, 232] width 176 height 38
paste input "albertobrothers@gmail"
type input "albertobrothers@gmail.com"
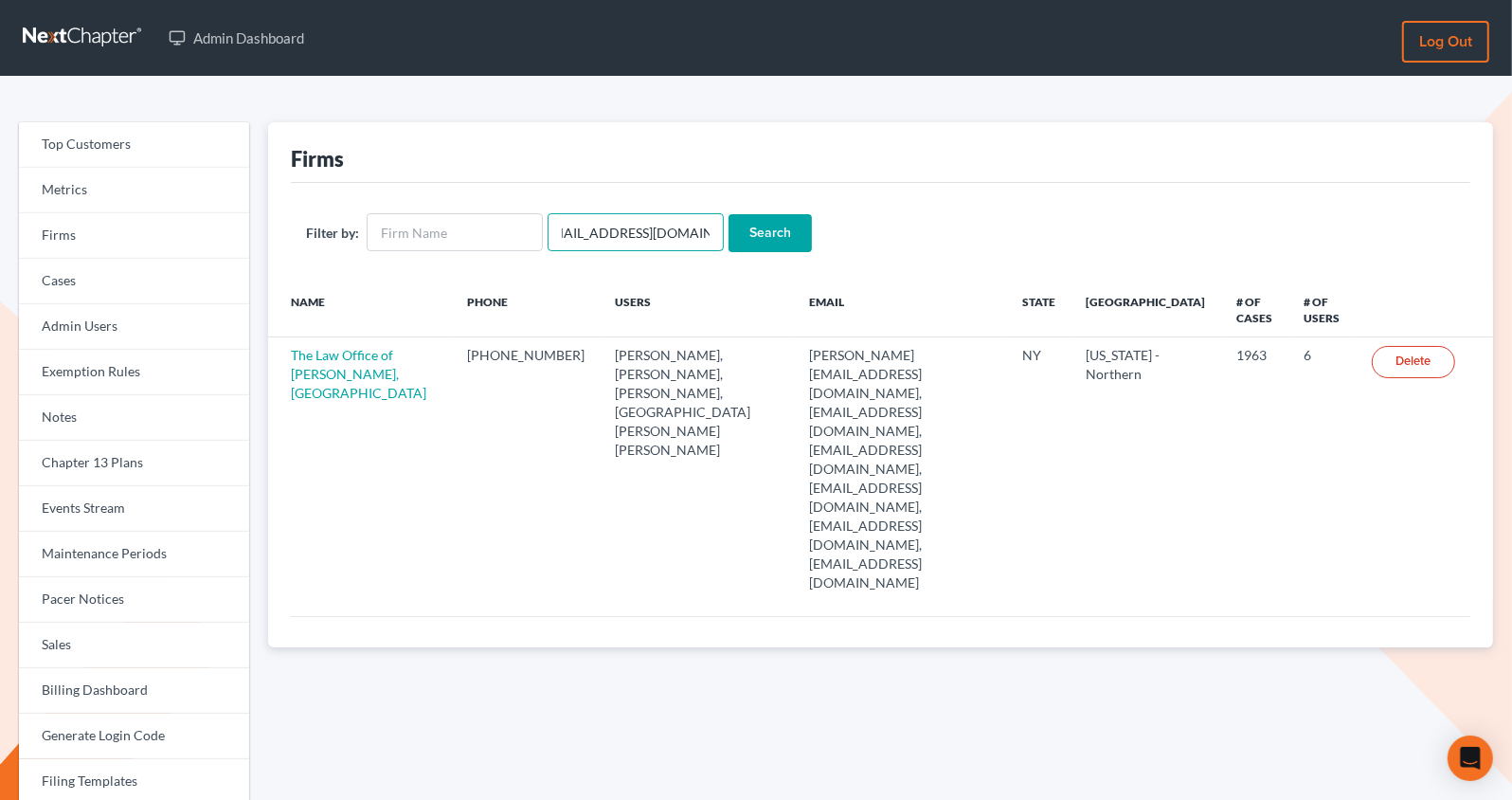
click at [728, 214] on input "Search" at bounding box center [770, 233] width 83 height 38
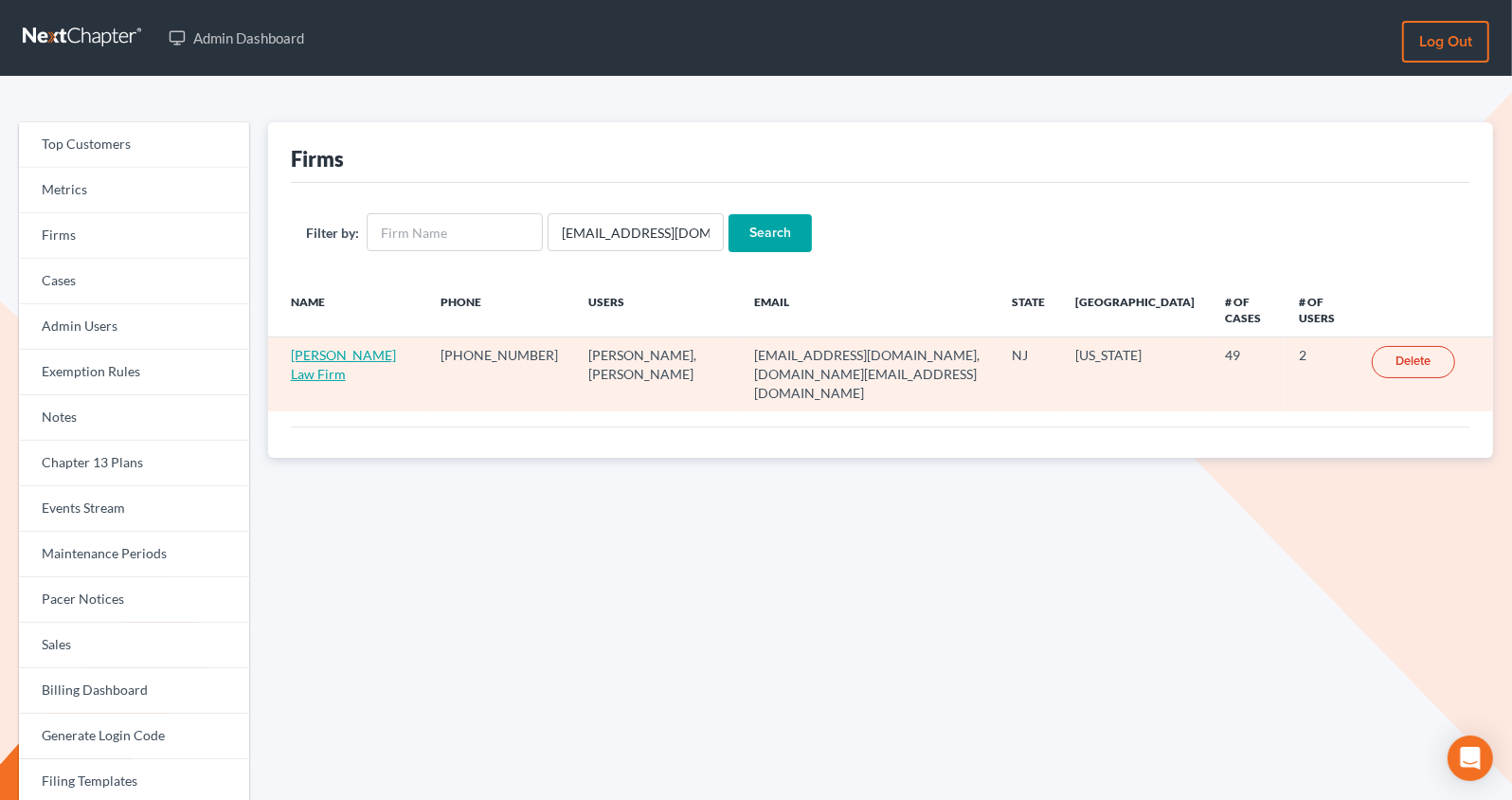
click at [353, 352] on link "[PERSON_NAME] Law Firm" at bounding box center [343, 364] width 105 height 35
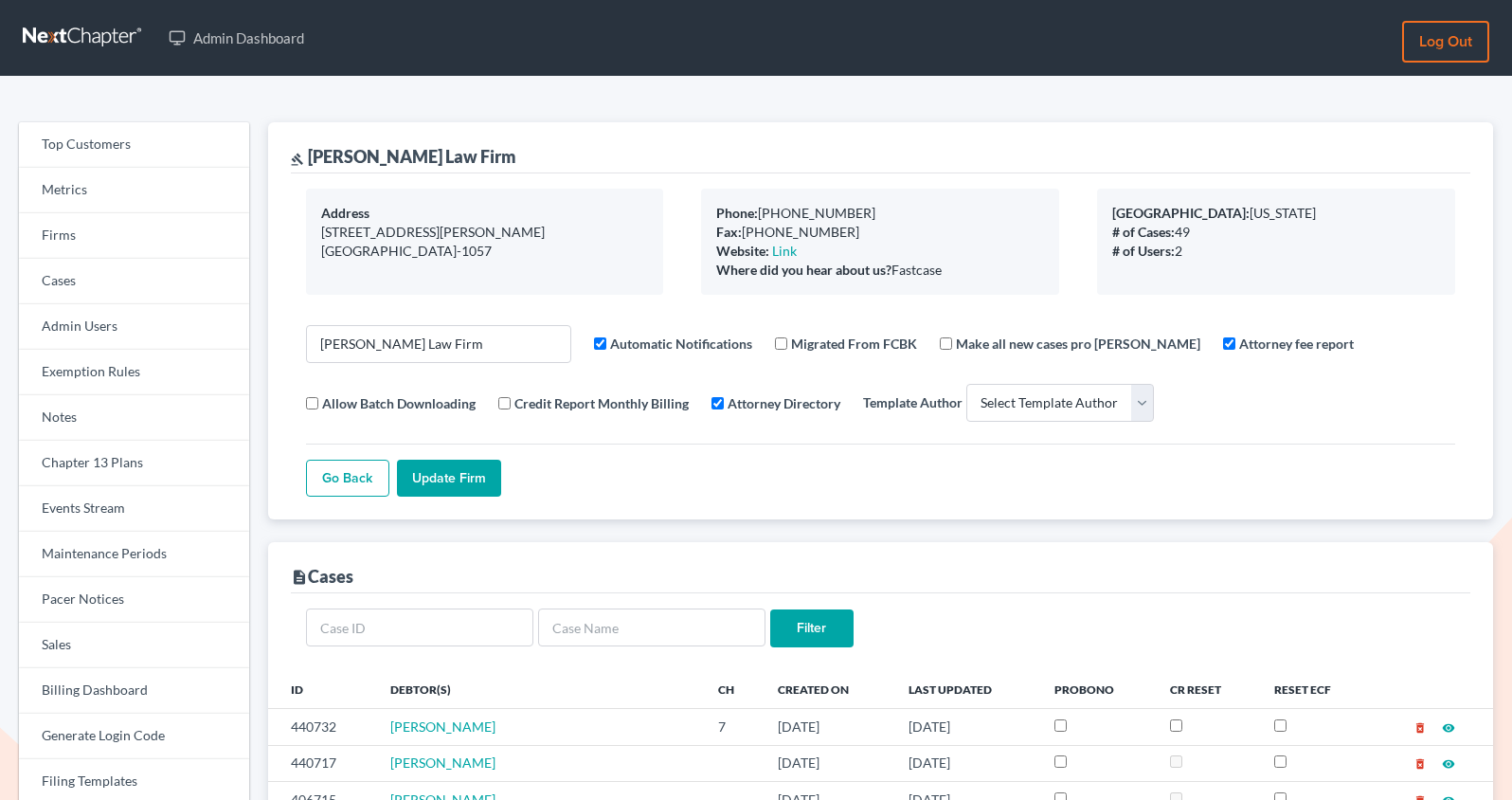
select select
click at [477, 147] on div "[PERSON_NAME] Brothers Law Firm" at bounding box center [403, 157] width 225 height 23
click at [477, 147] on div "gavel Alberto Brothers Law Firm" at bounding box center [403, 157] width 225 height 23
click at [498, 152] on div "gavel Alberto Brothers Law Firm" at bounding box center [403, 157] width 225 height 23
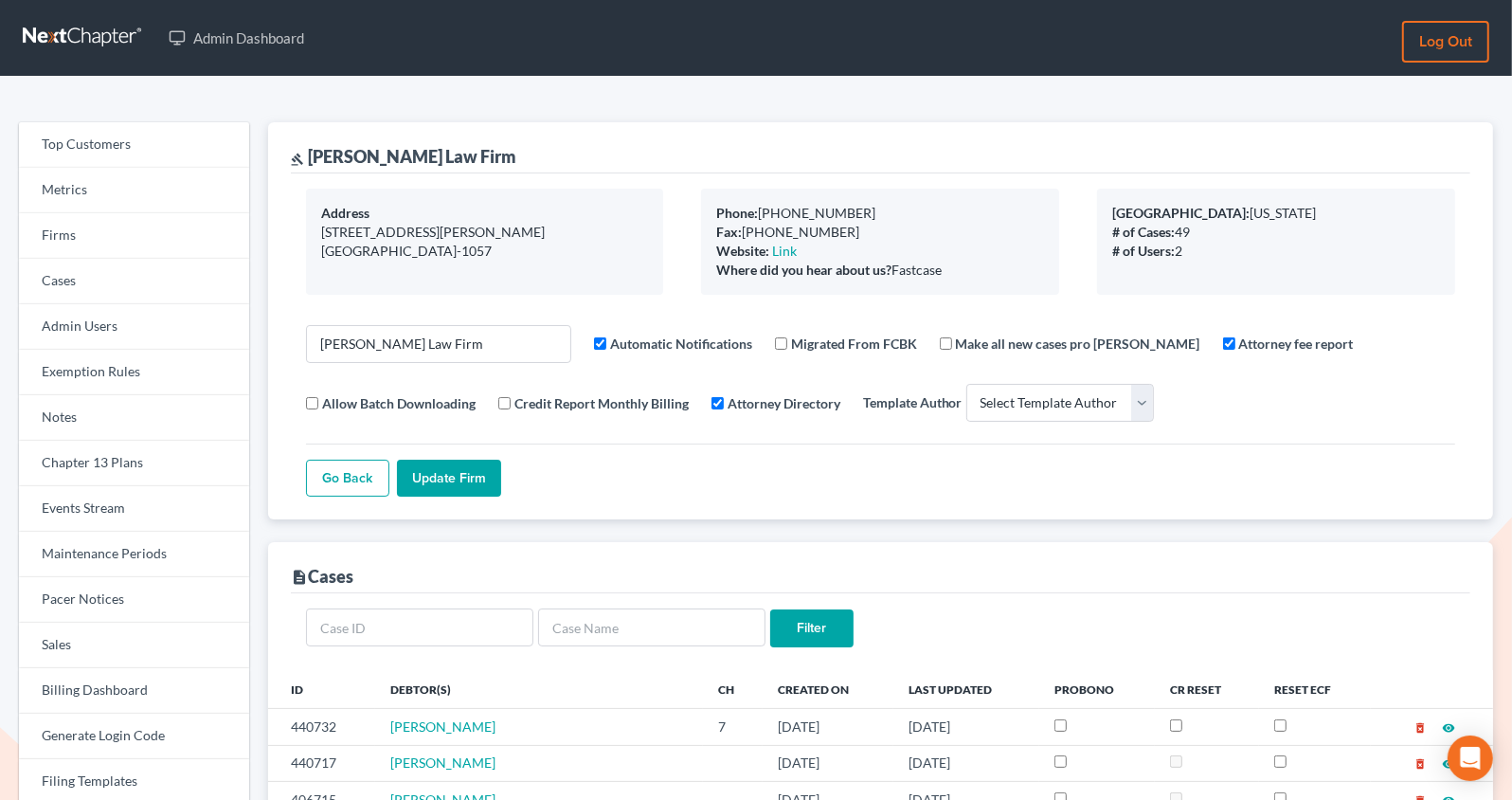
drag, startPoint x: 522, startPoint y: 154, endPoint x: 309, endPoint y: 156, distance: 213.0
click at [309, 156] on div "gavel Alberto Brothers Law Firm" at bounding box center [880, 148] width 1180 height 51
copy div "Alberto Brothers Law Firm"
click at [152, 236] on link "Firms" at bounding box center [134, 236] width 230 height 45
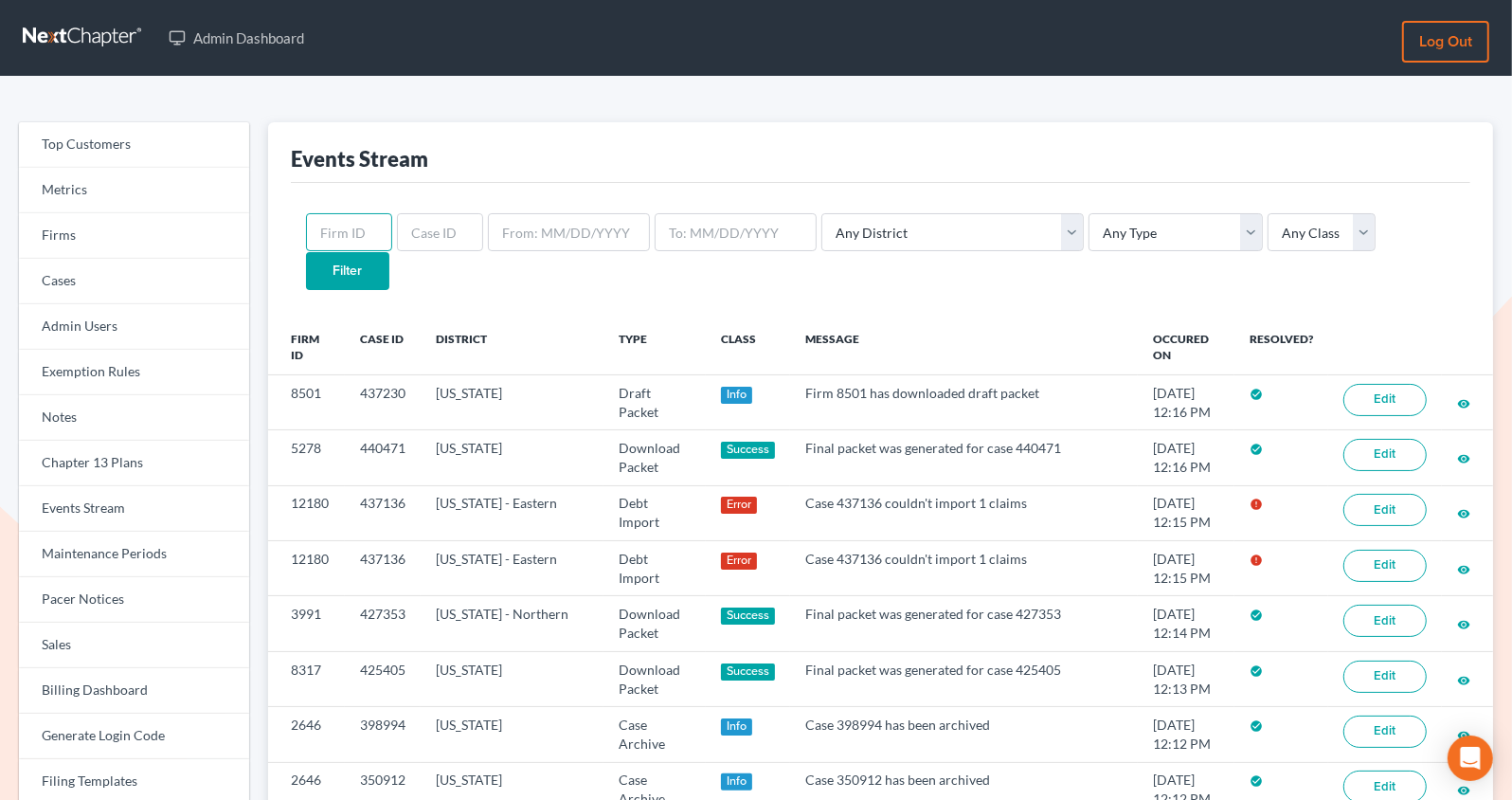
click at [357, 241] on input "text" at bounding box center [349, 232] width 86 height 38
paste input "4735"
type input "4735"
click at [306, 252] on input "Filter" at bounding box center [348, 271] width 83 height 38
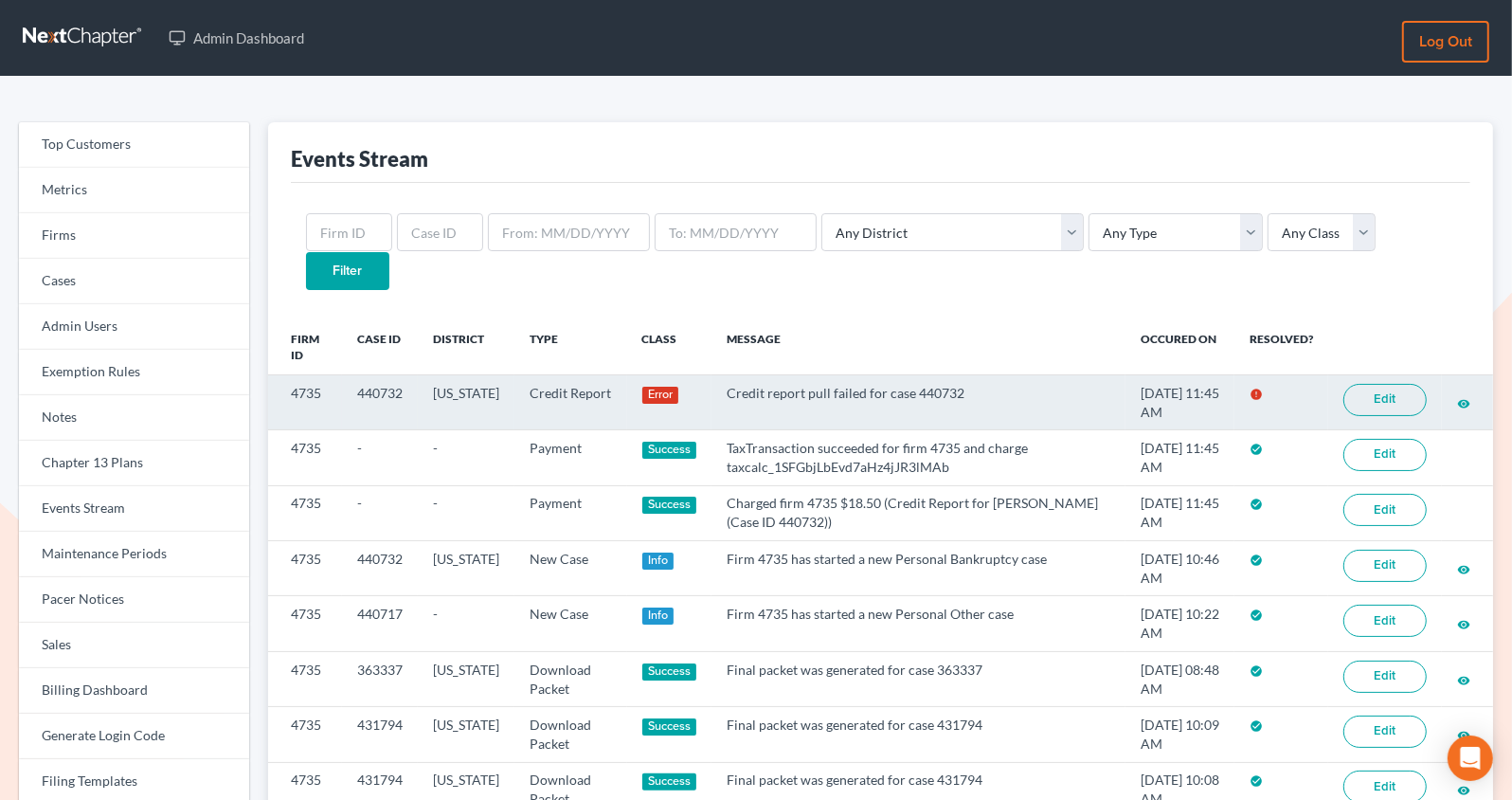
click at [1360, 384] on link "Edit" at bounding box center [1385, 399] width 83 height 32
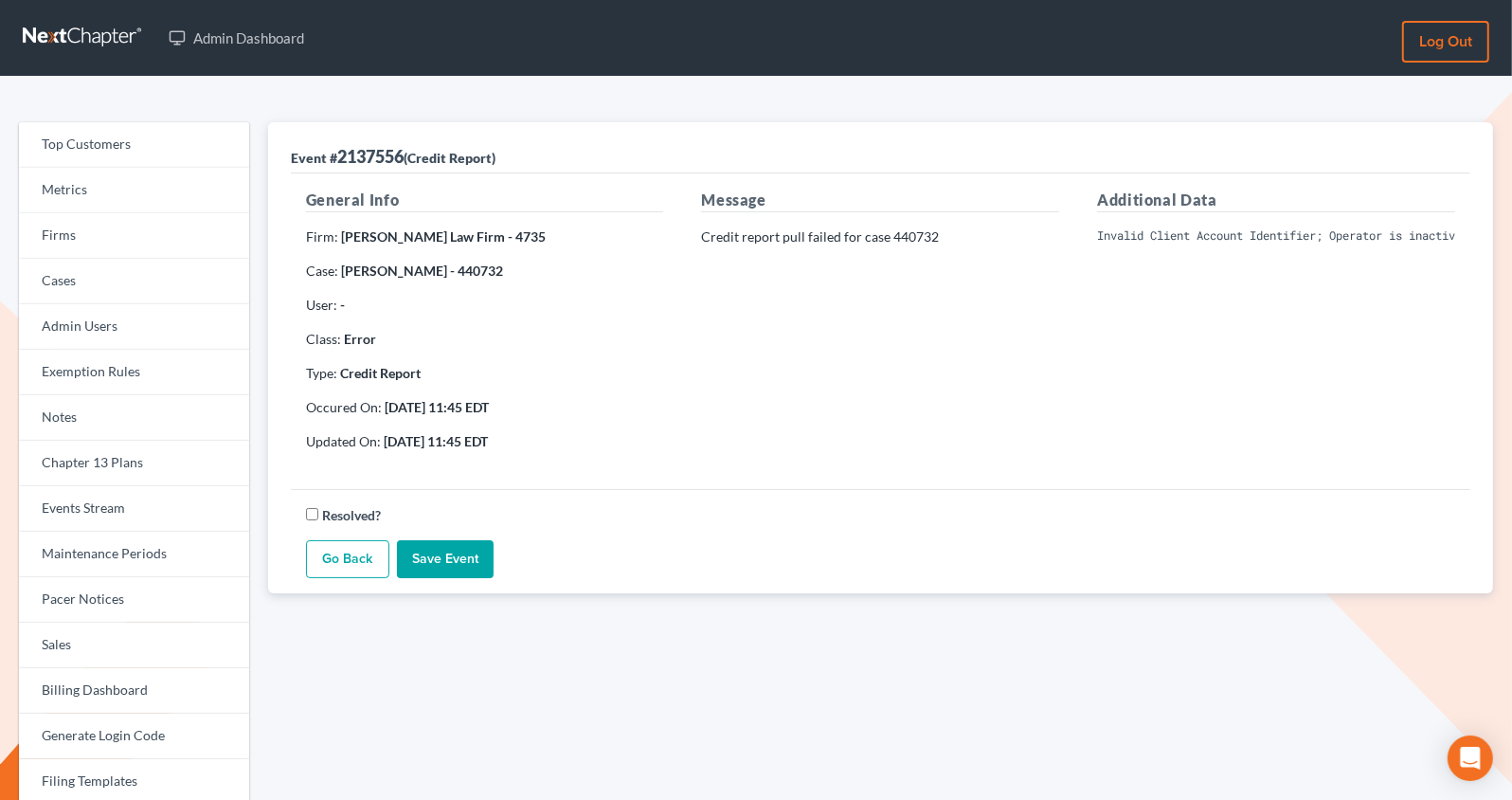
click at [1157, 237] on pre "Invalid Client Account Identifier; Operator is inactive. Please visit our websi…" at bounding box center [1276, 236] width 358 height 17
copy div "Invalid Client Account Identifier; Operator is inactive. Please visit our websi…"
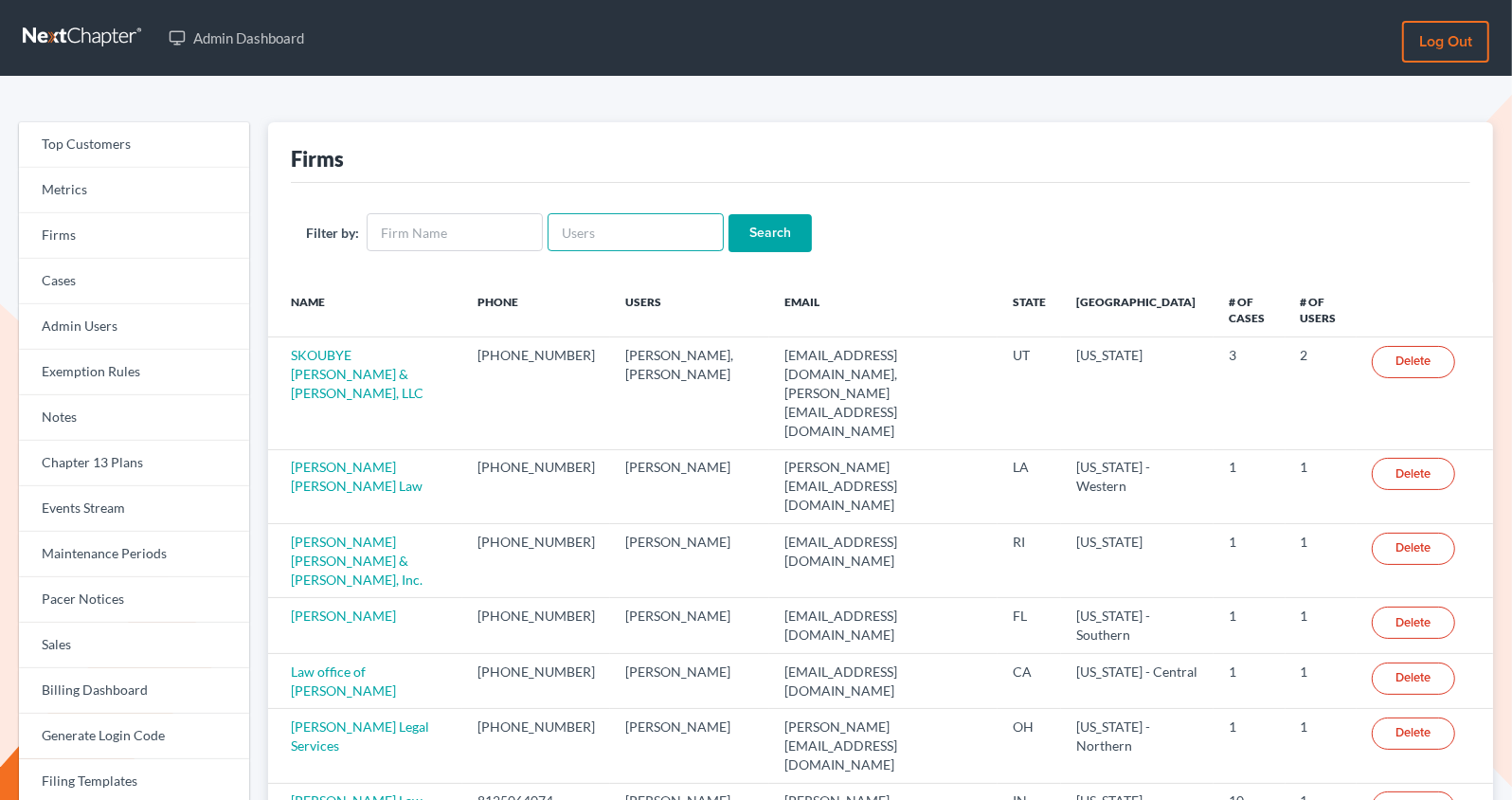
click at [629, 225] on input "text" at bounding box center [636, 232] width 176 height 38
paste input "[EMAIL_ADDRESS][DOMAIN_NAME]"
type input "[EMAIL_ADDRESS][DOMAIN_NAME]"
click at [728, 214] on input "Search" at bounding box center [770, 233] width 83 height 38
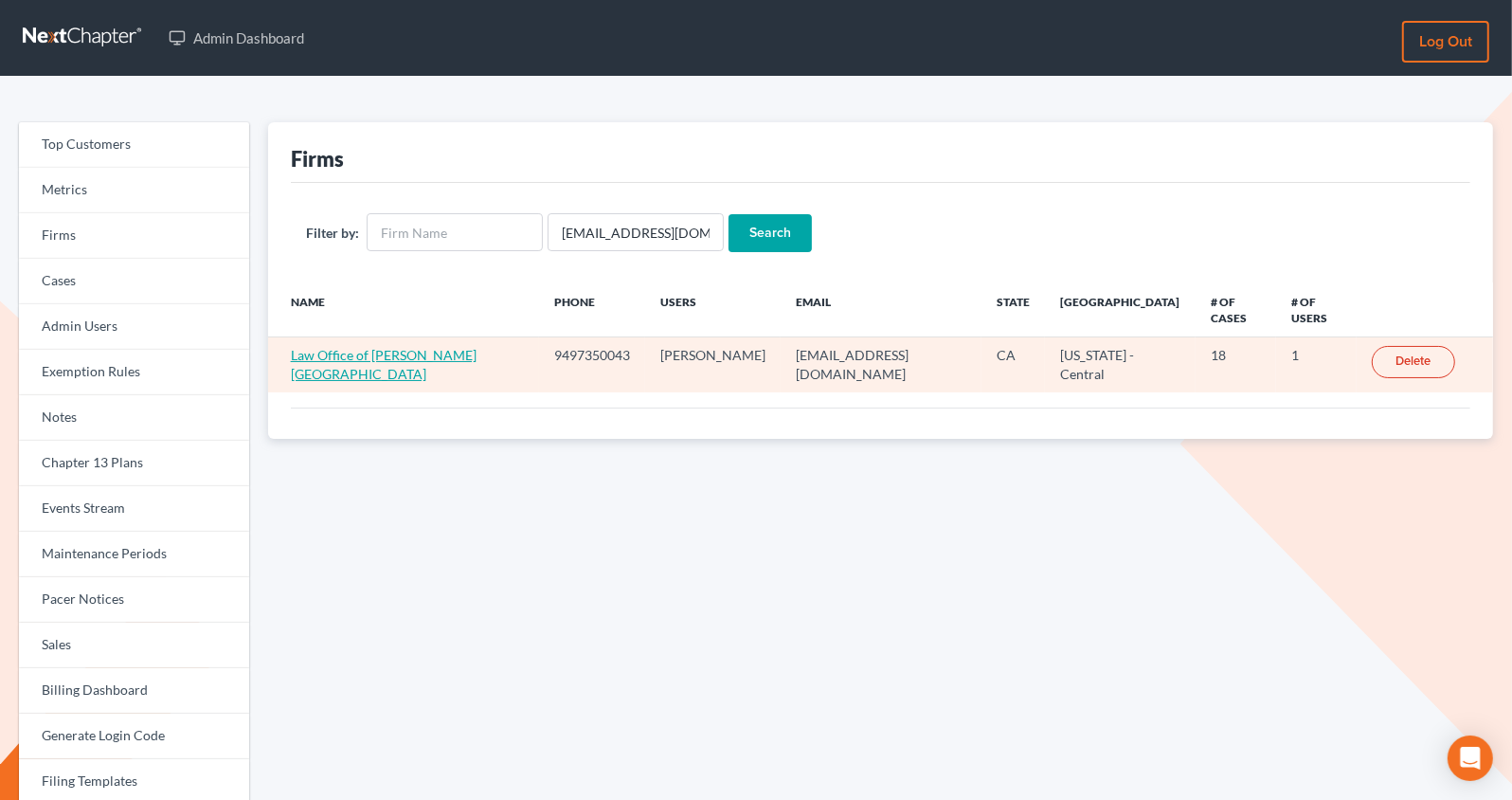
click at [360, 347] on link "Law Office of [PERSON_NAME][GEOGRAPHIC_DATA]" at bounding box center [384, 364] width 185 height 35
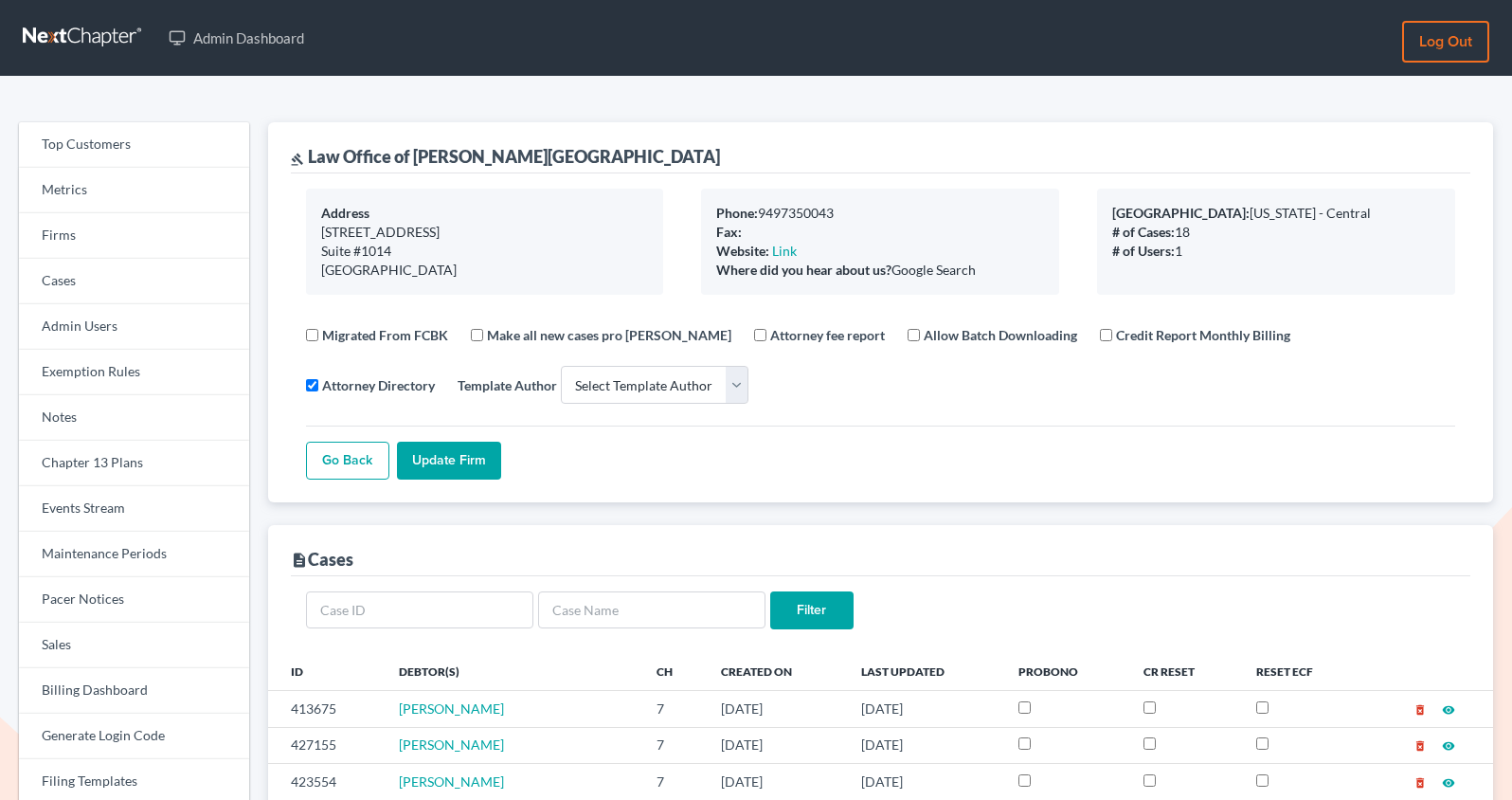
select select
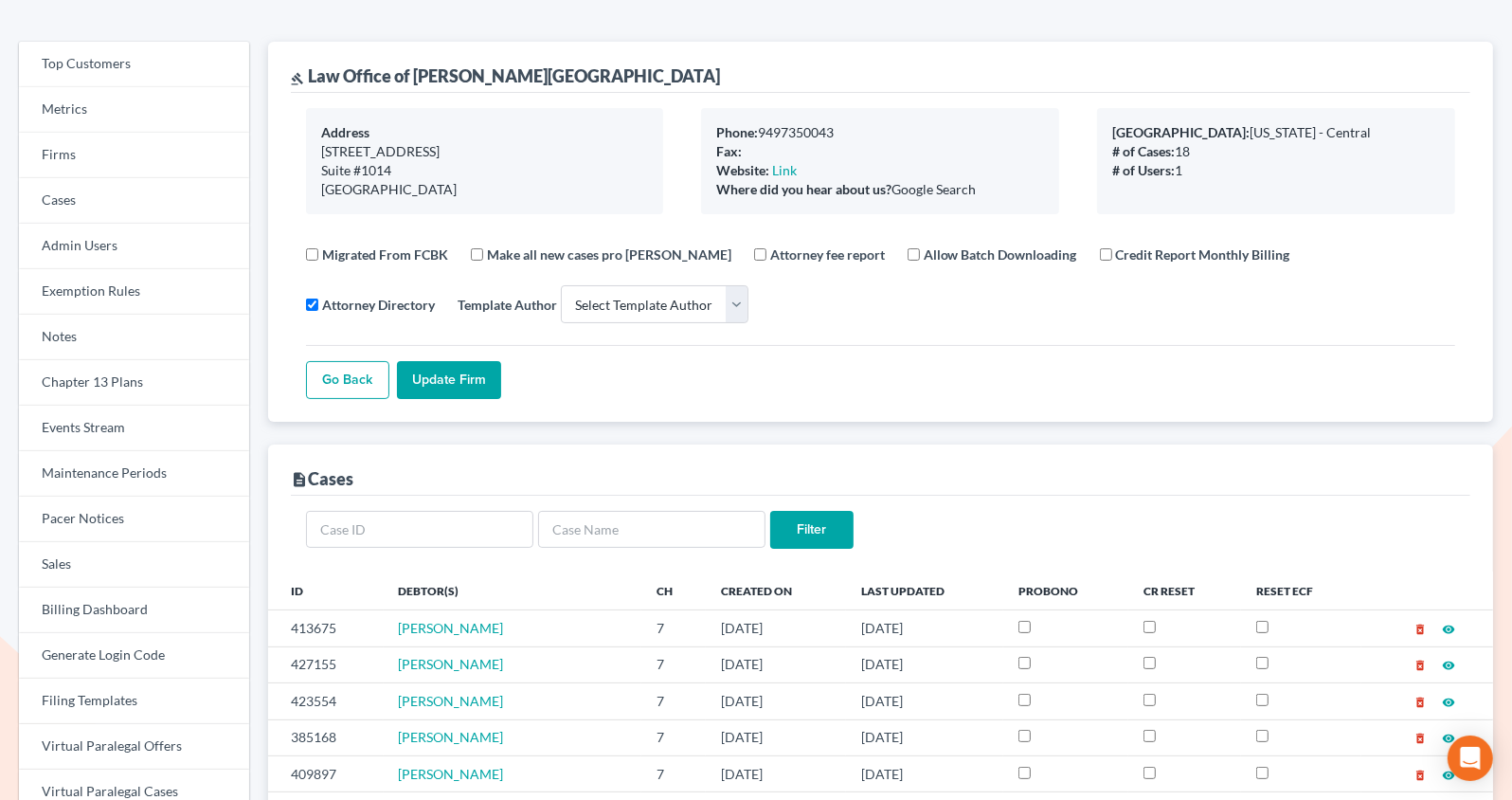
scroll to position [82, 0]
